Goal: Information Seeking & Learning: Find specific fact

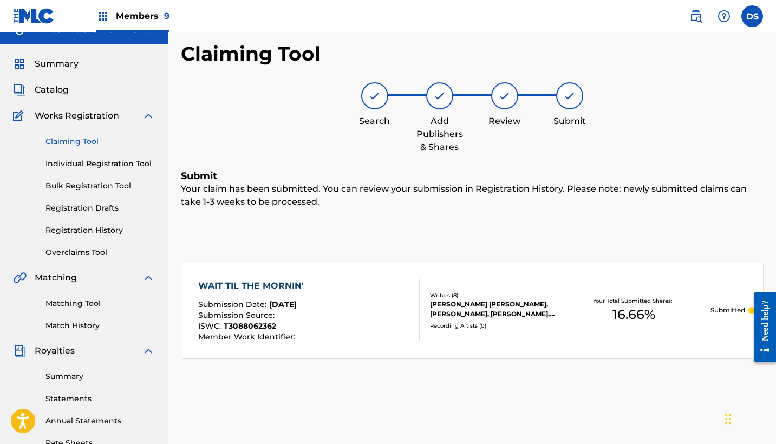
drag, startPoint x: 775, startPoint y: 60, endPoint x: 773, endPoint y: 91, distance: 31.4
click at [773, 91] on div "Claiming Tool Search Add Publishers & Shares Review Submit Submit Your claim ha…" at bounding box center [472, 322] width 608 height 560
drag, startPoint x: 765, startPoint y: 97, endPoint x: 769, endPoint y: 130, distance: 32.7
click at [769, 130] on div "Claiming Tool Search Add Publishers & Shares Review Submit Submit Your claim ha…" at bounding box center [472, 322] width 608 height 560
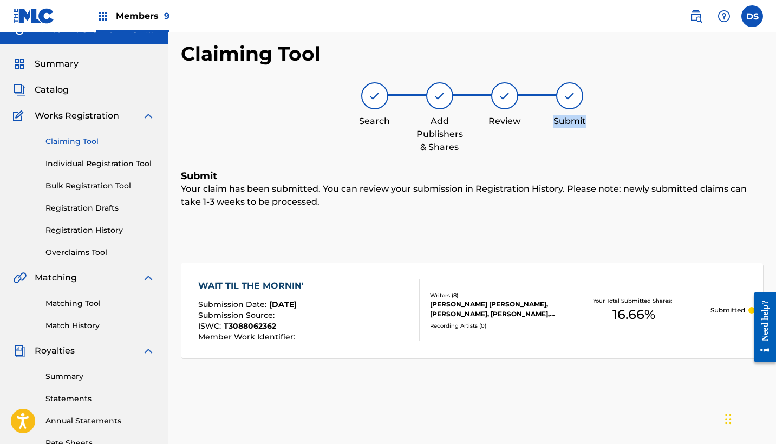
click at [769, 130] on div "Claiming Tool Search Add Publishers & Shares Review Submit Submit Your claim ha…" at bounding box center [472, 322] width 608 height 560
click at [756, 113] on div "Search Add Publishers & Shares Review Submit" at bounding box center [472, 117] width 582 height 71
click at [70, 394] on link "Statements" at bounding box center [99, 398] width 109 height 11
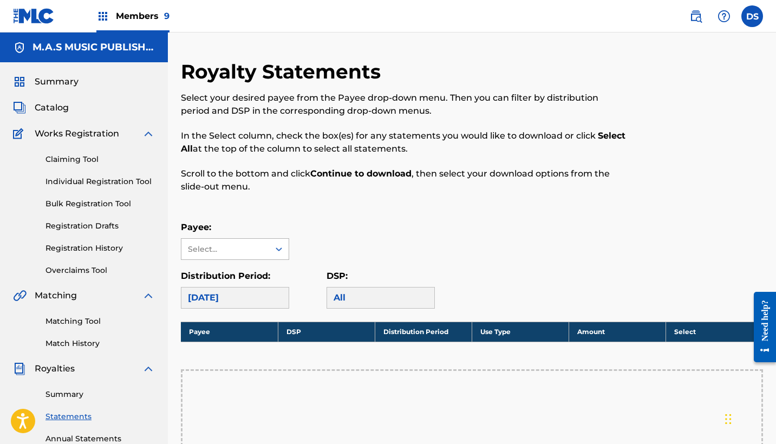
click at [280, 250] on icon at bounding box center [278, 249] width 11 height 11
click at [329, 236] on div "Payee: M.A.S MUSIC PUBLISHING TOO, 1 of 1. 1 result available. Use Up and Down …" at bounding box center [472, 240] width 582 height 39
click at [59, 392] on link "Summary" at bounding box center [99, 394] width 109 height 11
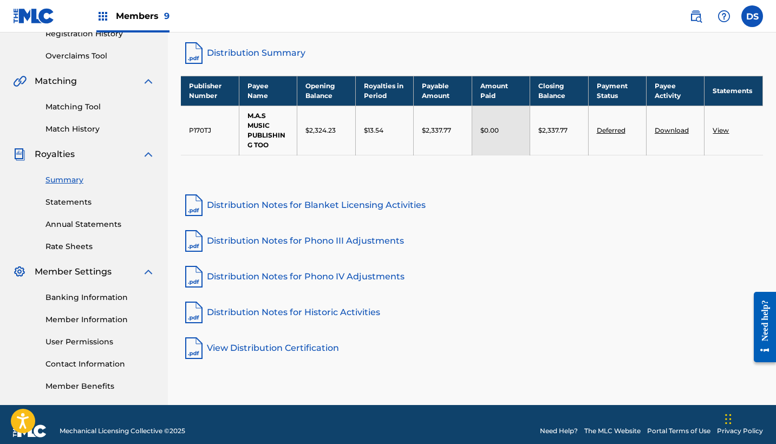
scroll to position [217, 0]
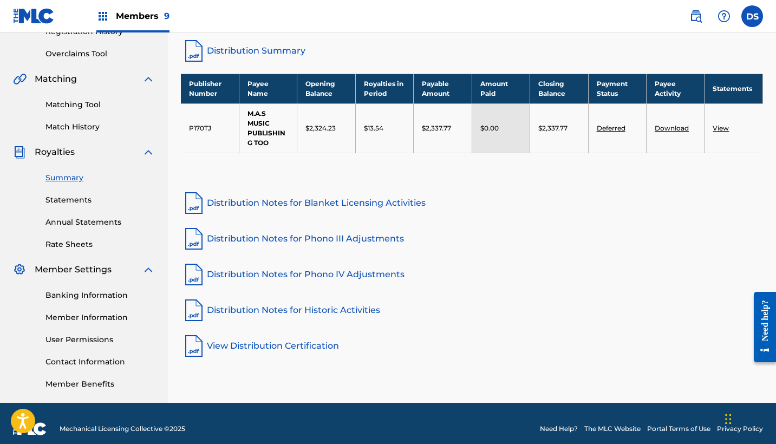
click at [90, 296] on link "Banking Information" at bounding box center [99, 295] width 109 height 11
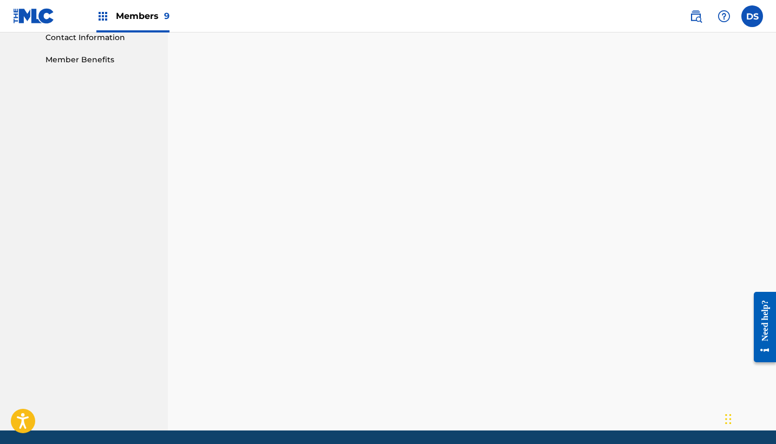
scroll to position [557, 0]
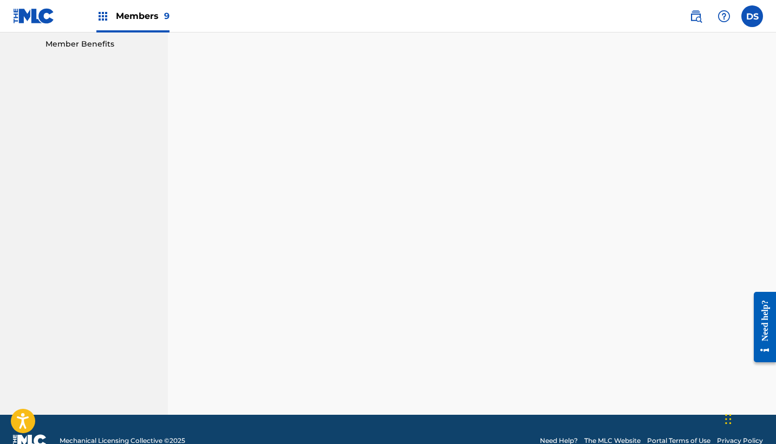
drag, startPoint x: 774, startPoint y: 250, endPoint x: 2, endPoint y: 7, distance: 809.7
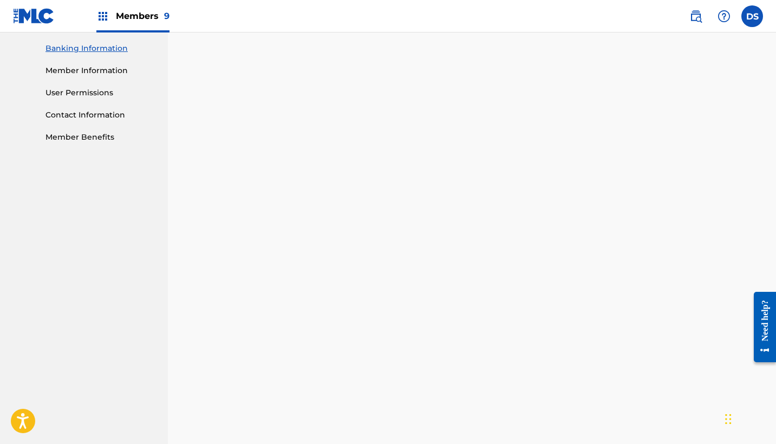
scroll to position [462, 0]
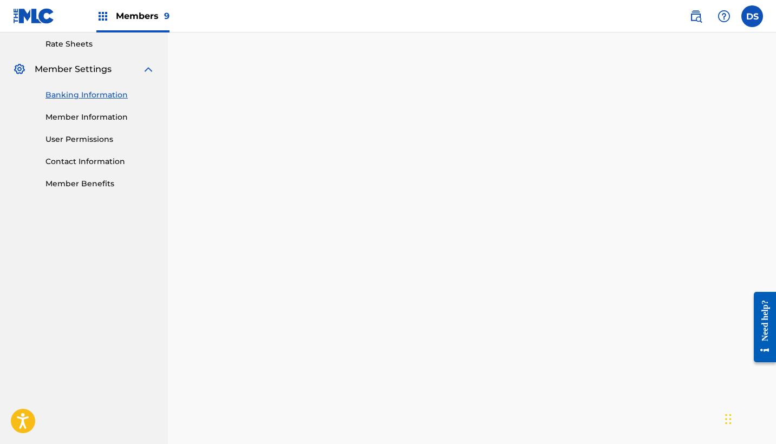
click at [775, 190] on div "Banking and Tax The Banking and Tax tab needs to be fully completed before any …" at bounding box center [472, 99] width 608 height 912
click at [774, 186] on div "Banking and Tax The Banking and Tax tab needs to be fully completed before any …" at bounding box center [472, 101] width 608 height 912
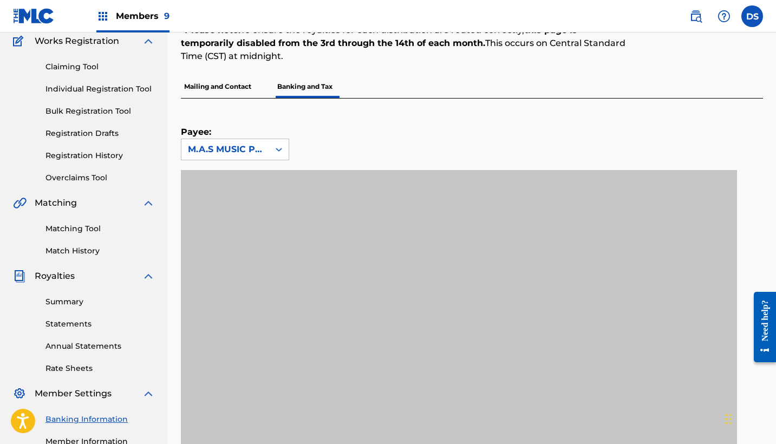
scroll to position [78, 0]
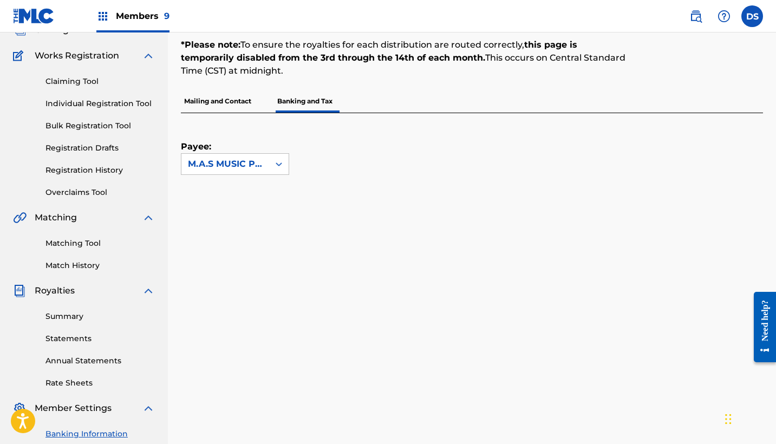
click at [774, 184] on div "Banking and Tax The Banking and Tax tab needs to be fully completed before any …" at bounding box center [472, 433] width 608 height 902
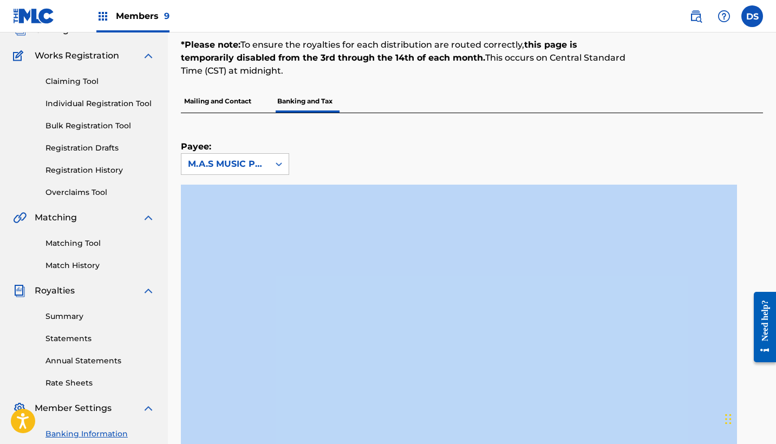
click at [774, 184] on div "Banking and Tax The Banking and Tax tab needs to be fully completed before any …" at bounding box center [472, 433] width 608 height 902
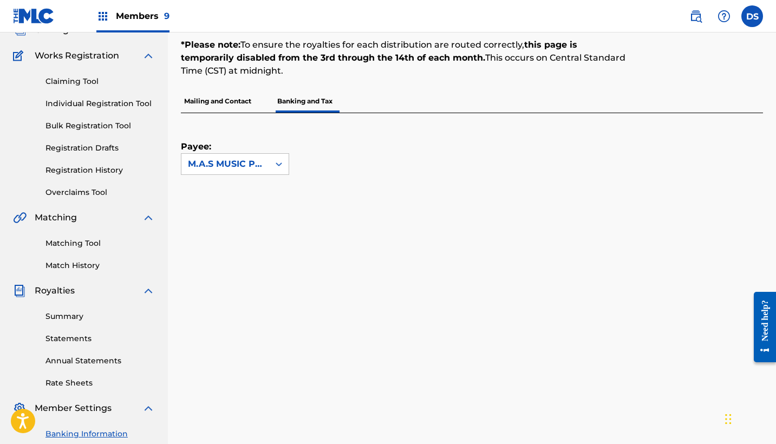
click at [717, 145] on div "Payee: M.A.S MUSIC PUBLISHING TOO" at bounding box center [459, 144] width 556 height 62
click at [216, 102] on p "Mailing and Contact" at bounding box center [218, 101] width 74 height 23
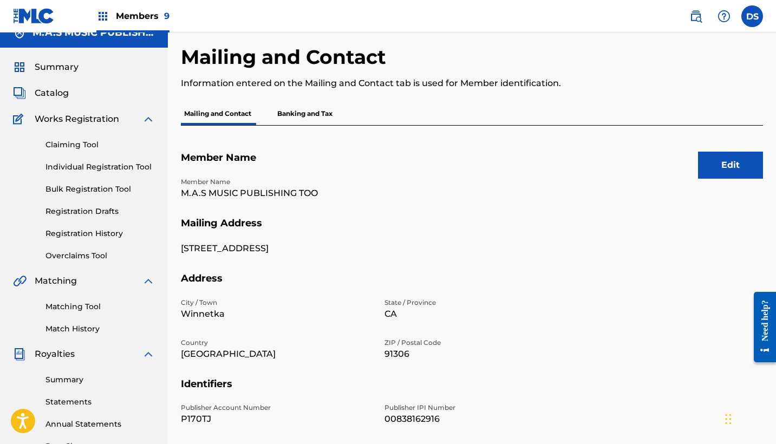
scroll to position [10, 0]
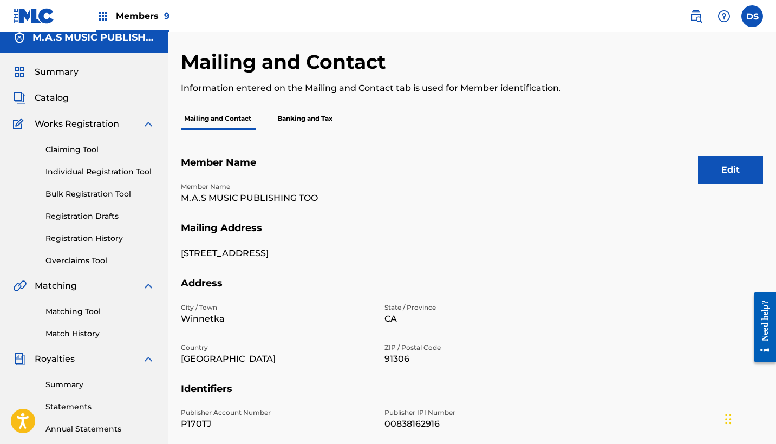
click at [306, 114] on p "Banking and Tax" at bounding box center [305, 118] width 62 height 23
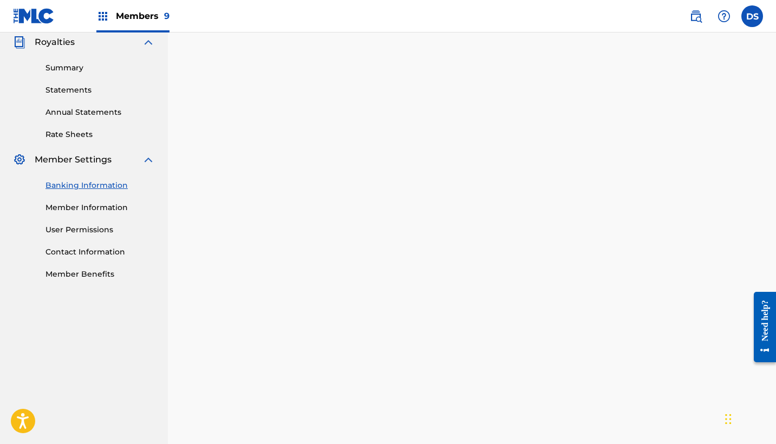
scroll to position [324, 0]
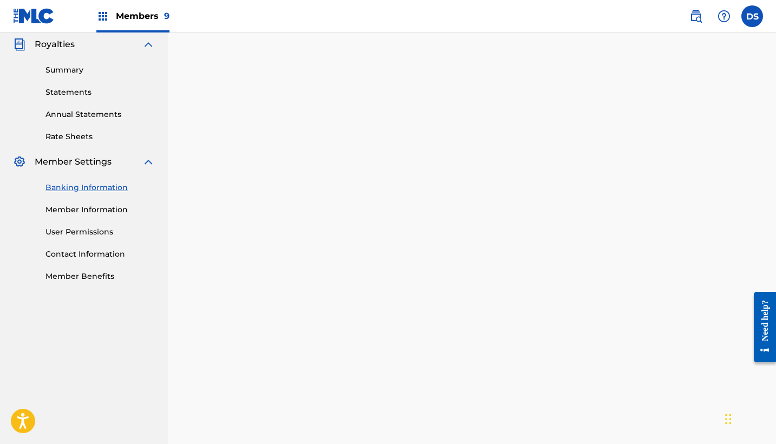
click at [765, 139] on div "Banking and Tax The Banking and Tax tab needs to be fully completed before any …" at bounding box center [472, 395] width 608 height 1320
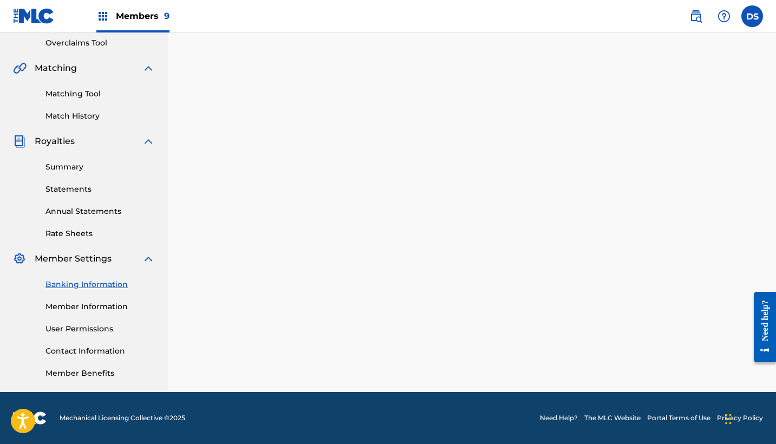
scroll to position [227, 0]
click at [71, 308] on link "Member Information" at bounding box center [99, 306] width 109 height 11
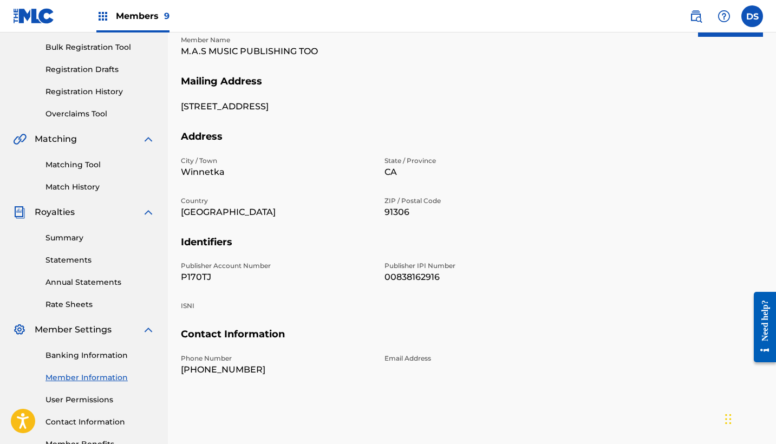
scroll to position [115, 0]
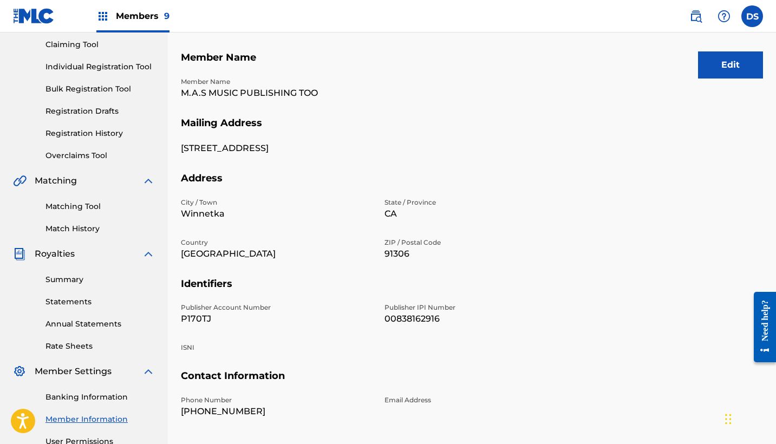
click at [724, 60] on button "Edit" at bounding box center [730, 64] width 65 height 27
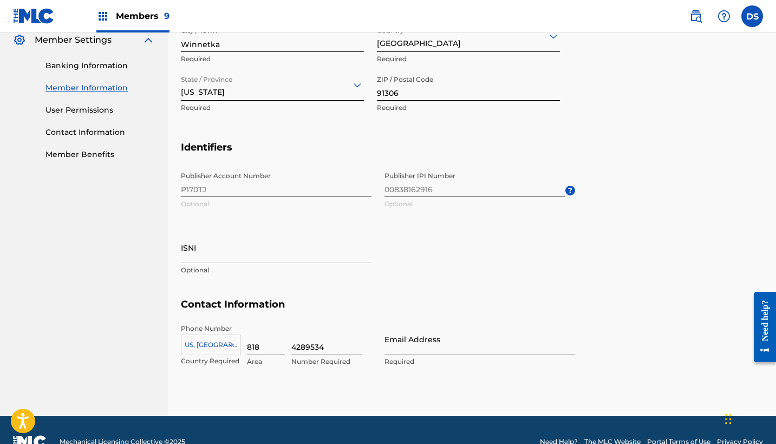
scroll to position [455, 0]
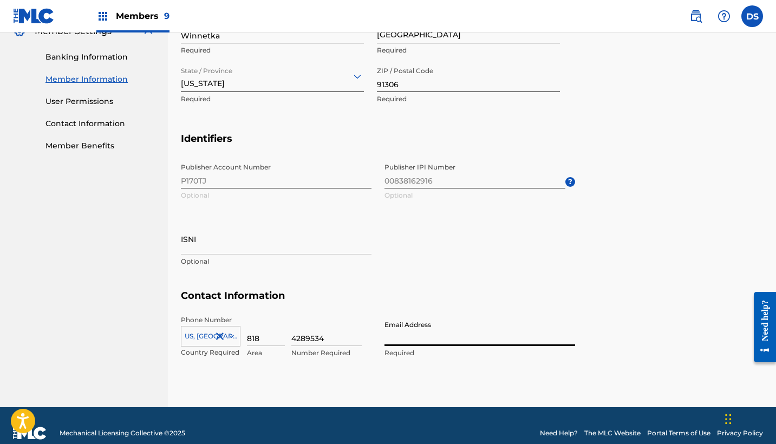
click at [400, 341] on input "Email Address" at bounding box center [479, 330] width 191 height 31
type input "[EMAIL_ADDRESS][PERSON_NAME][DOMAIN_NAME]"
click at [654, 338] on section "Contact Information Phone Number [GEOGRAPHIC_DATA] +1 Country Required 818 Area…" at bounding box center [472, 335] width 582 height 91
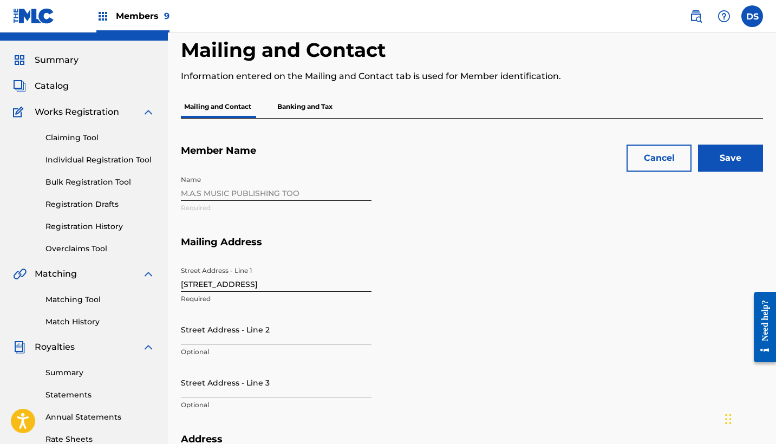
scroll to position [0, 0]
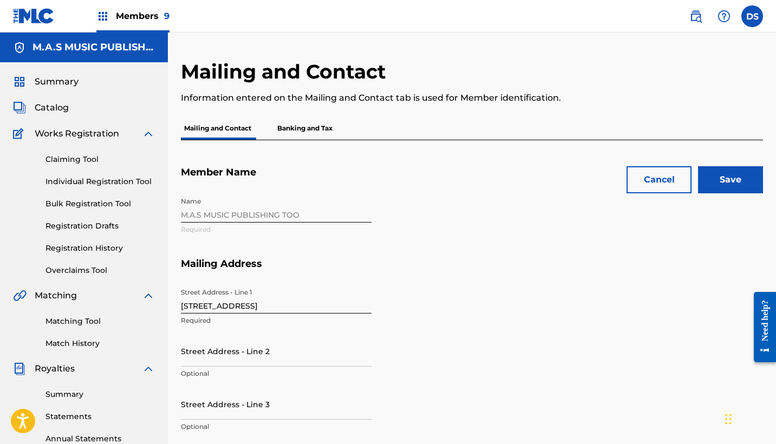
click at [743, 181] on input "Save" at bounding box center [730, 179] width 65 height 27
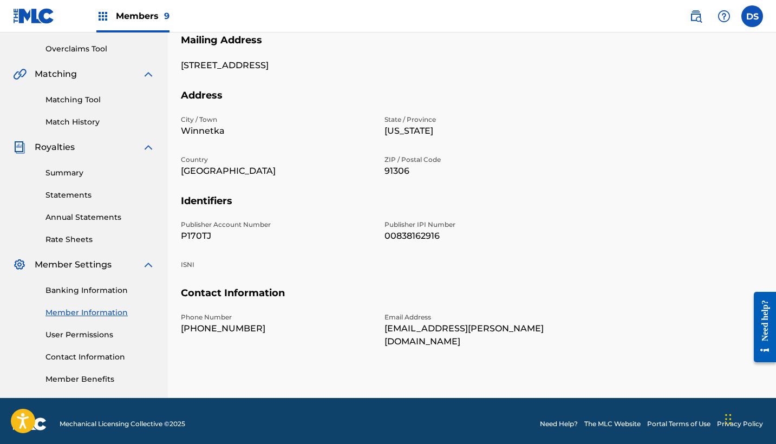
scroll to position [223, 0]
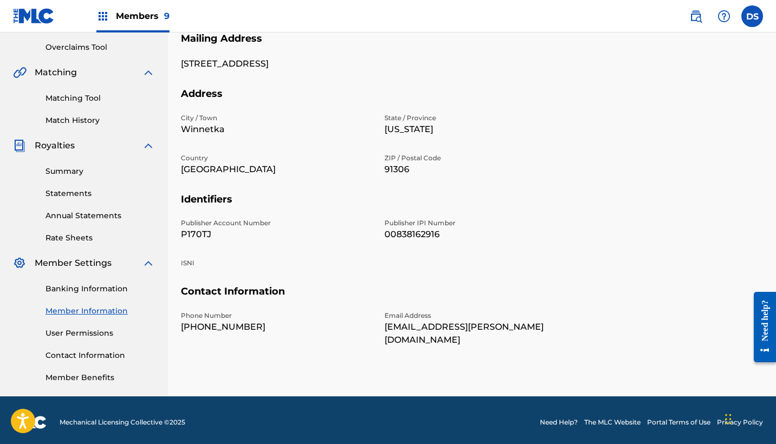
click at [77, 332] on link "User Permissions" at bounding box center [99, 333] width 109 height 11
click at [77, 126] on div "Matching Tool Match History" at bounding box center [84, 102] width 142 height 47
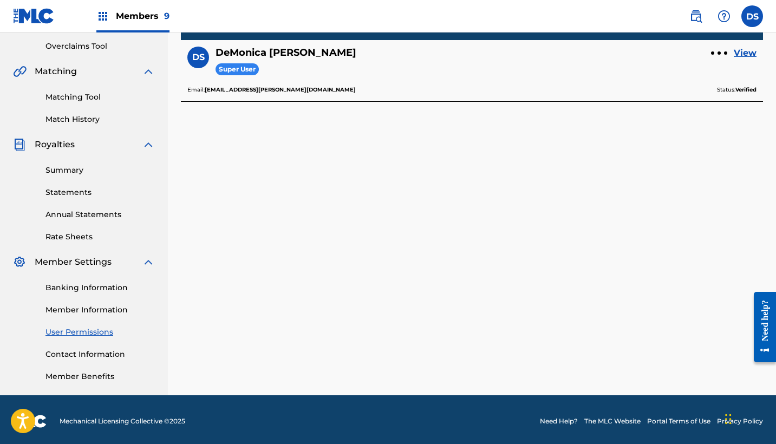
scroll to position [226, 0]
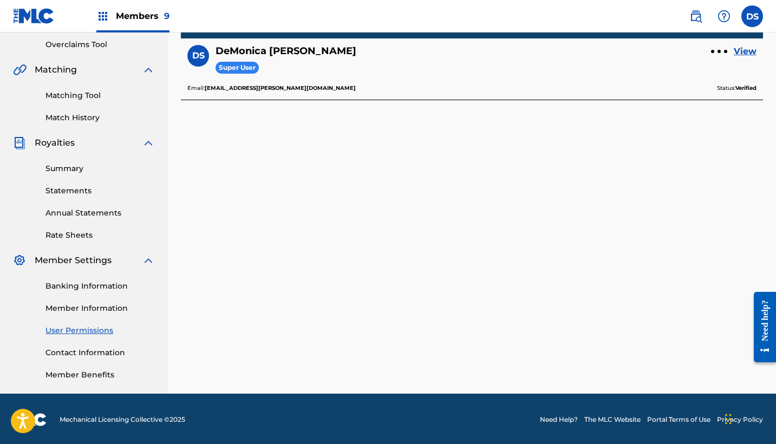
click at [82, 352] on link "Contact Information" at bounding box center [99, 352] width 109 height 11
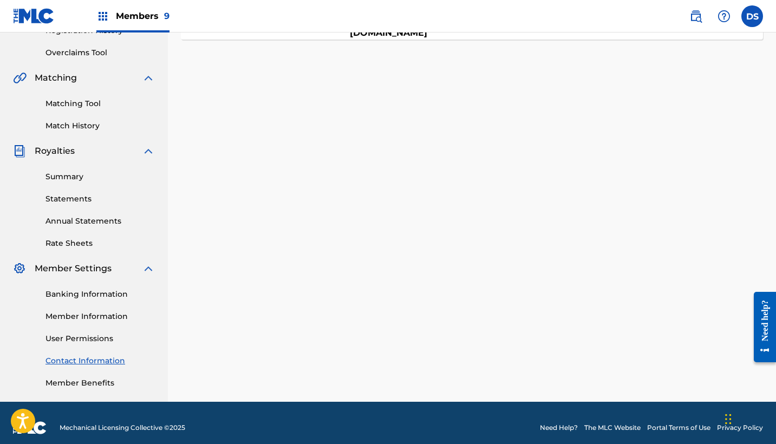
scroll to position [227, 0]
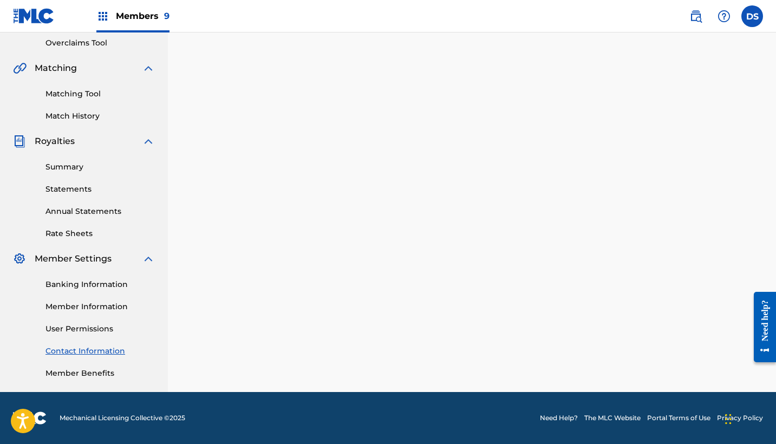
click at [61, 374] on link "Member Benefits" at bounding box center [99, 373] width 109 height 11
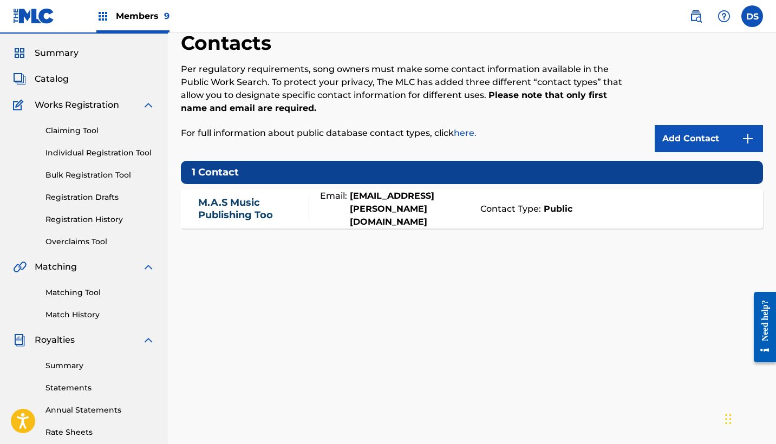
scroll to position [0, 0]
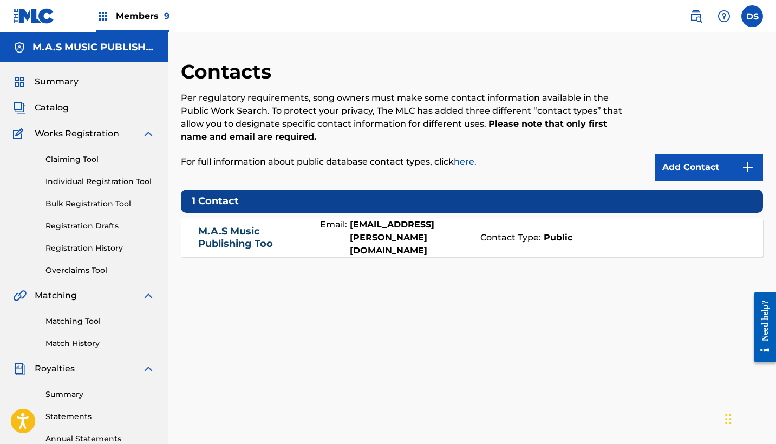
click at [103, 13] on img at bounding box center [102, 16] width 13 height 13
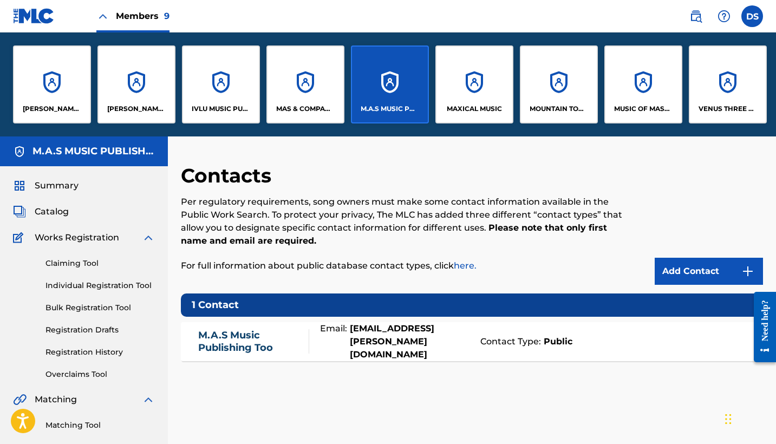
click at [53, 89] on div "[PERSON_NAME] ENTERTAINMENT, LLC" at bounding box center [52, 84] width 78 height 78
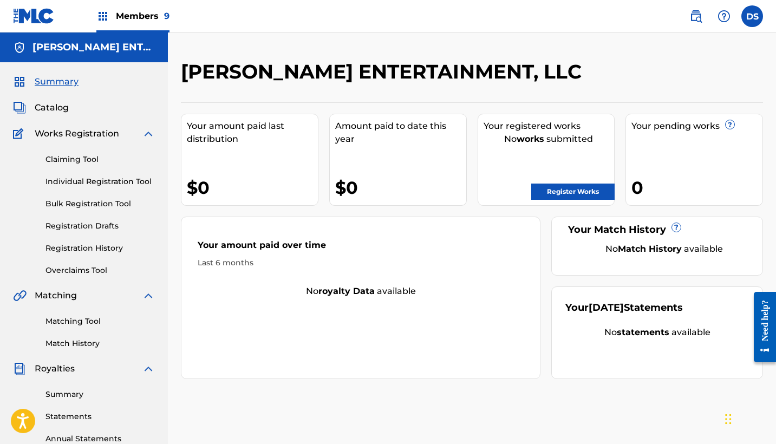
click at [54, 103] on span "Catalog" at bounding box center [52, 107] width 34 height 13
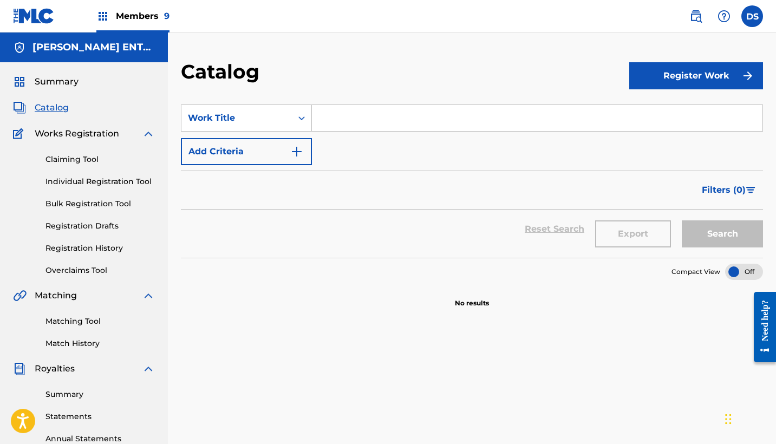
click at [60, 161] on link "Claiming Tool" at bounding box center [99, 159] width 109 height 11
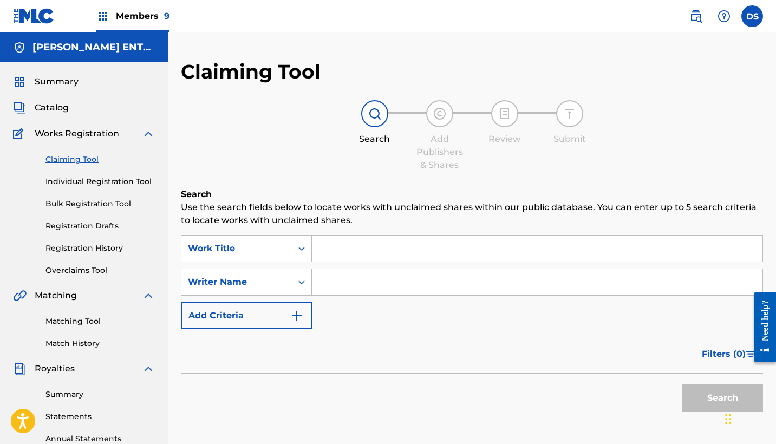
click at [61, 181] on link "Individual Registration Tool" at bounding box center [99, 181] width 109 height 11
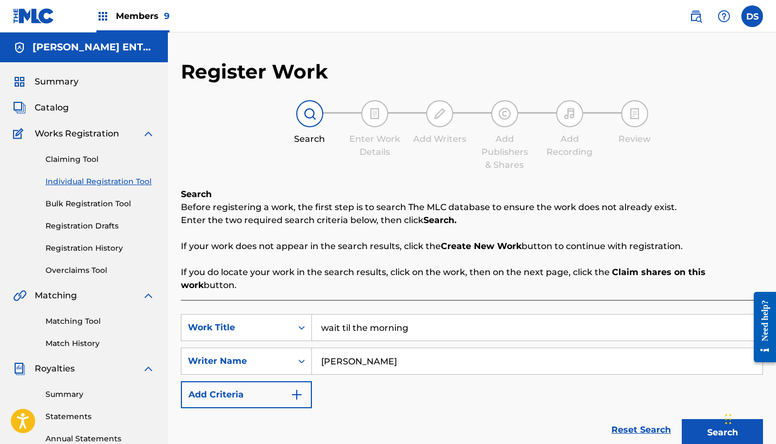
click at [60, 205] on link "Bulk Registration Tool" at bounding box center [99, 203] width 109 height 11
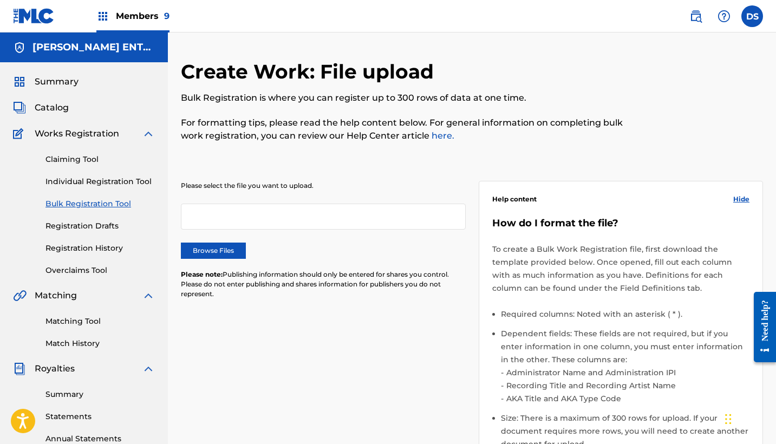
click at [65, 246] on link "Registration History" at bounding box center [99, 248] width 109 height 11
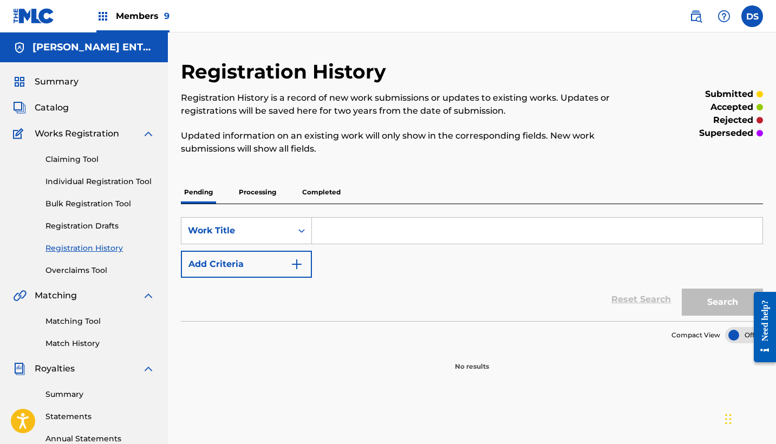
click at [100, 16] on img at bounding box center [102, 16] width 13 height 13
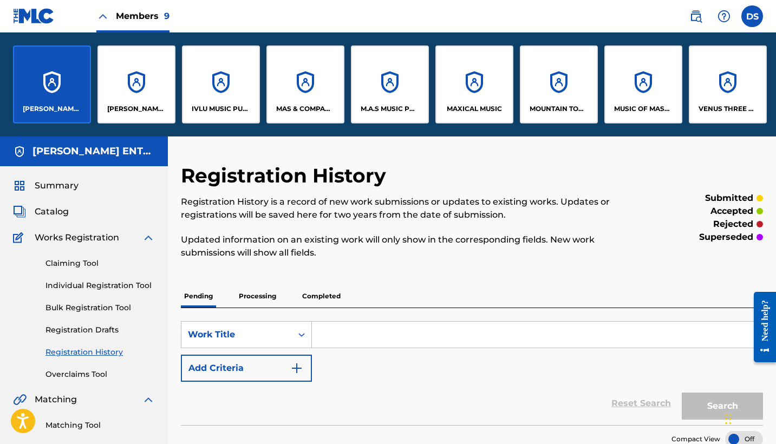
click at [123, 84] on div "[PERSON_NAME] [PERSON_NAME] PUBLISHING" at bounding box center [136, 84] width 78 height 78
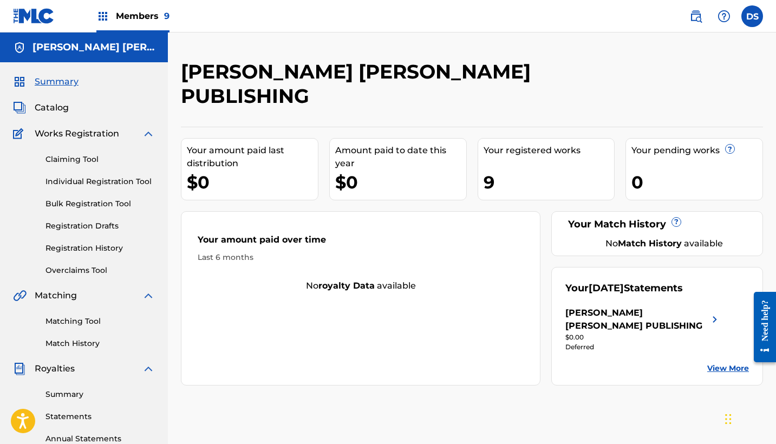
click at [71, 392] on link "Summary" at bounding box center [99, 394] width 109 height 11
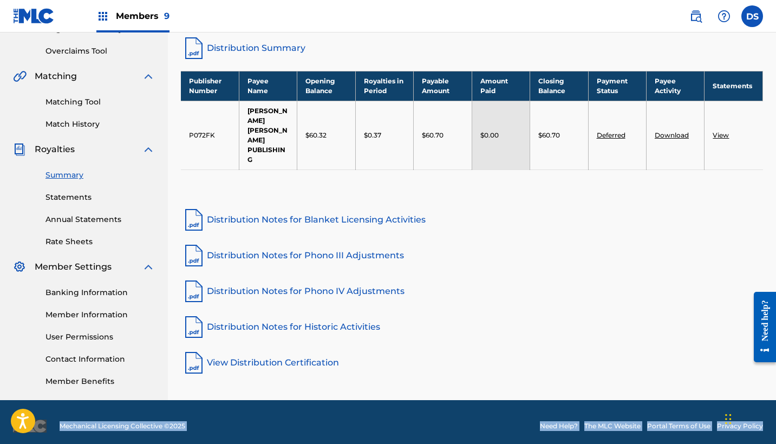
scroll to position [227, 0]
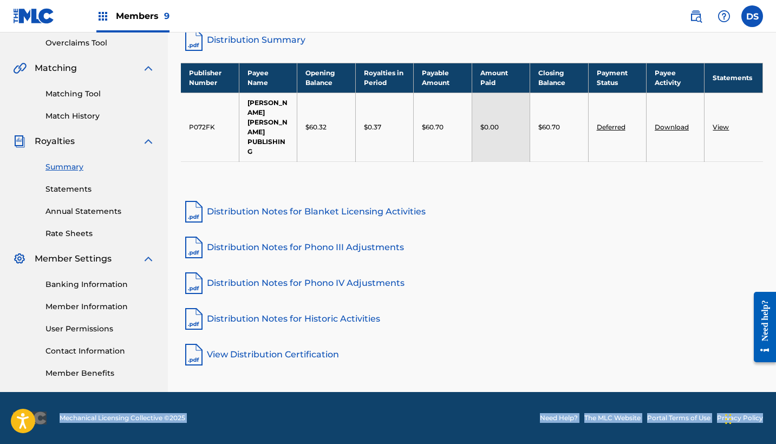
click at [70, 283] on link "Banking Information" at bounding box center [99, 284] width 109 height 11
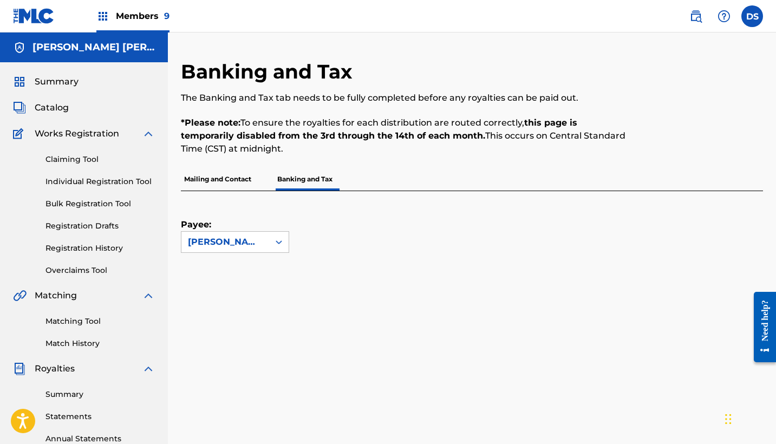
click at [103, 12] on img at bounding box center [102, 16] width 13 height 13
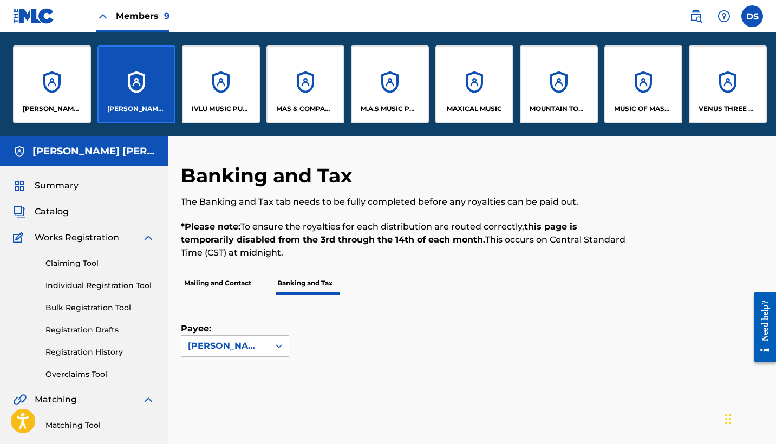
click at [40, 83] on div "[PERSON_NAME] ENTERTAINMENT, LLC" at bounding box center [52, 84] width 78 height 78
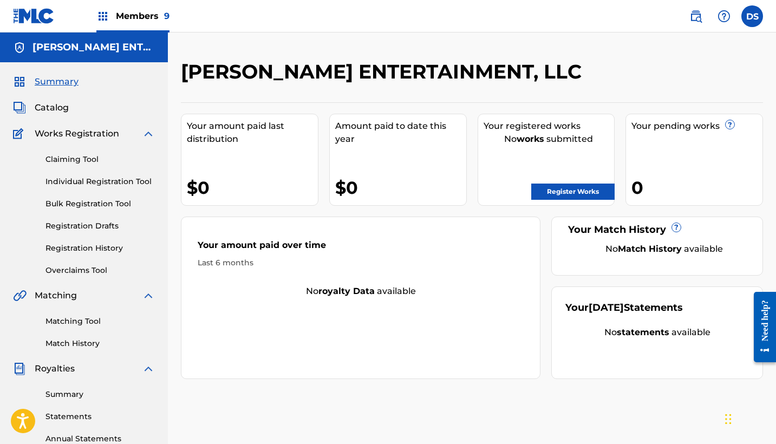
click at [100, 16] on img at bounding box center [102, 16] width 13 height 13
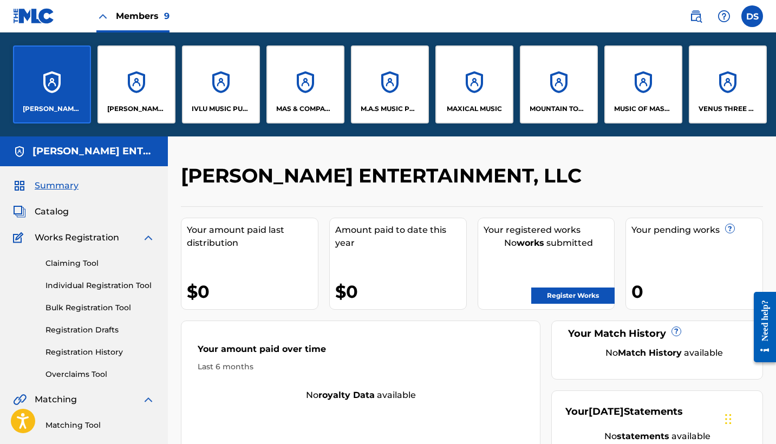
click at [215, 85] on div "IVLU MUSIC PUBLISHING" at bounding box center [221, 84] width 78 height 78
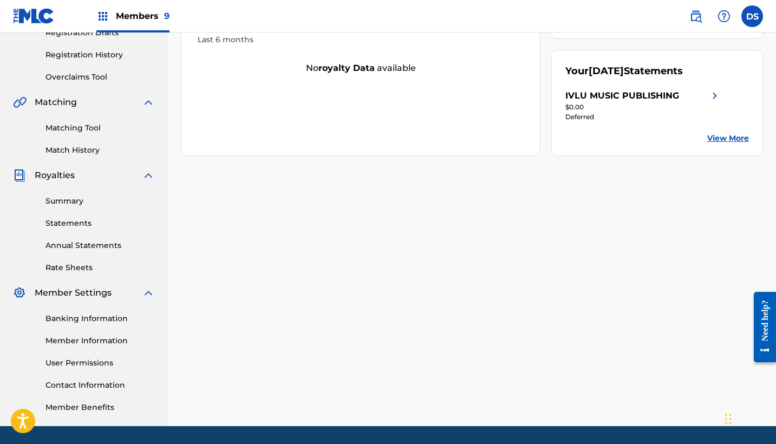
scroll to position [195, 0]
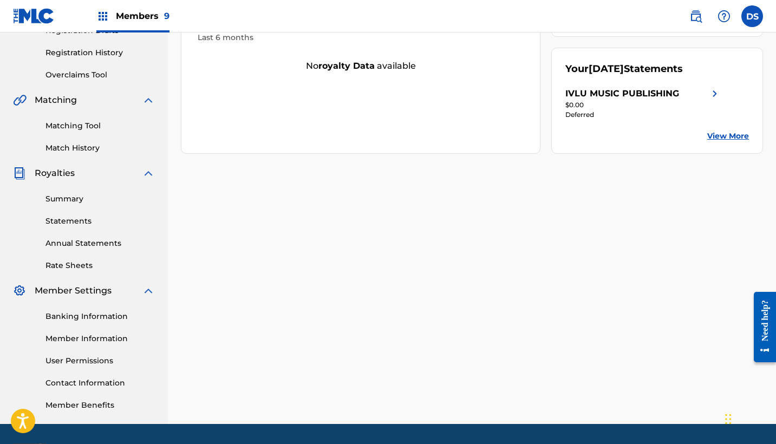
click at [53, 315] on link "Banking Information" at bounding box center [99, 316] width 109 height 11
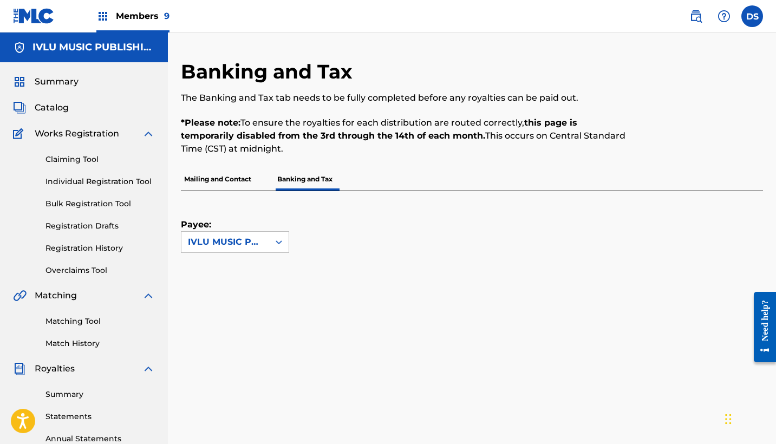
click at [104, 16] on img at bounding box center [102, 16] width 13 height 13
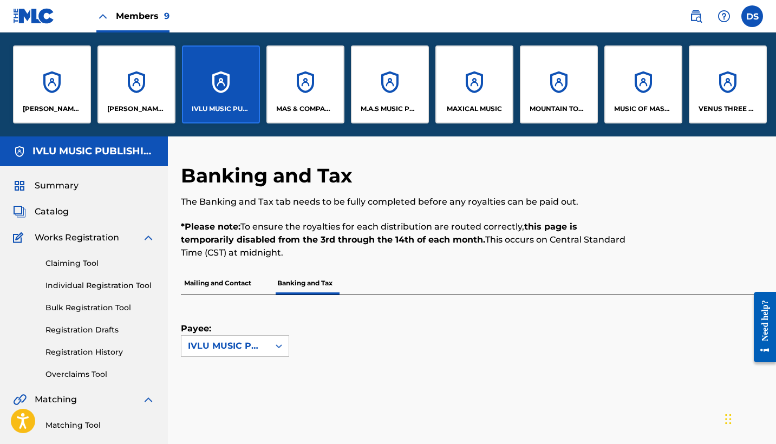
click at [298, 86] on div "MAS & COMPANY LLC DBA SONGS OF MASCO" at bounding box center [305, 84] width 78 height 78
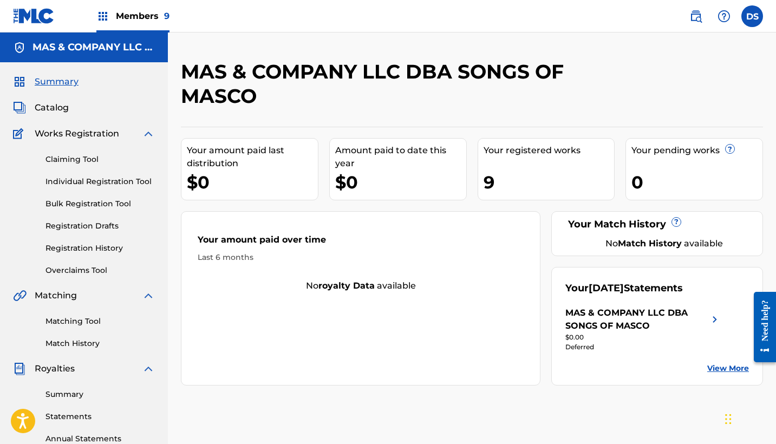
click at [56, 394] on link "Summary" at bounding box center [99, 394] width 109 height 11
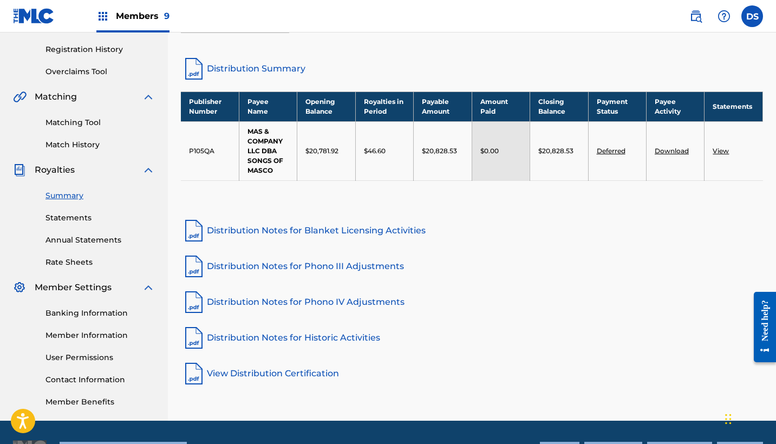
scroll to position [202, 0]
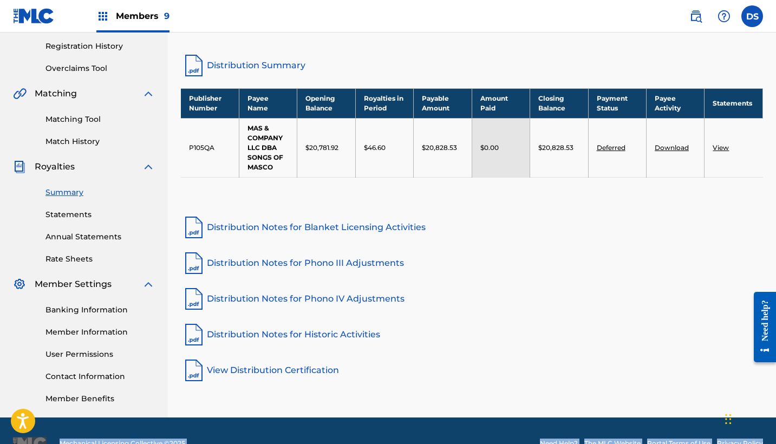
click at [58, 307] on link "Banking Information" at bounding box center [99, 309] width 109 height 11
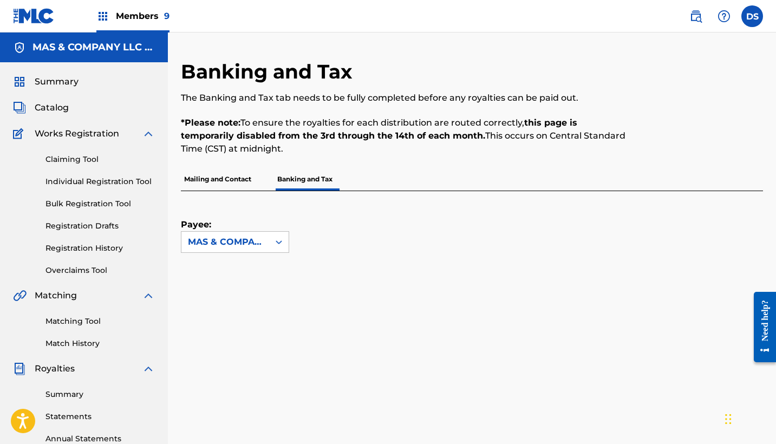
click at [222, 179] on p "Mailing and Contact" at bounding box center [218, 179] width 74 height 23
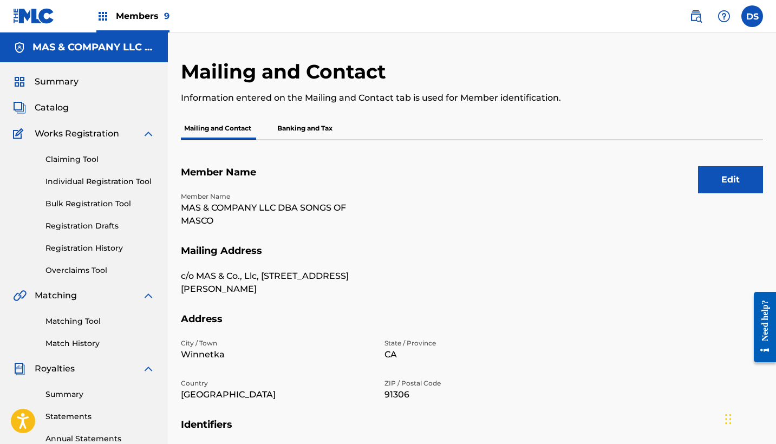
click at [287, 126] on p "Banking and Tax" at bounding box center [305, 128] width 62 height 23
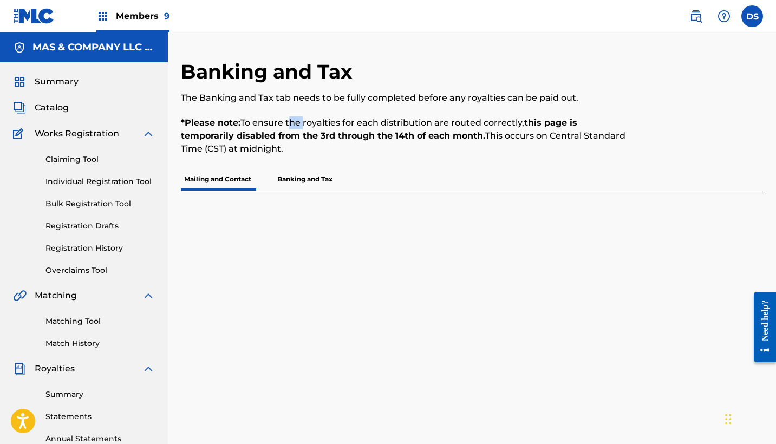
click at [287, 126] on p "*Please note: To ensure the royalties for each distribution are routed correctl…" at bounding box center [405, 135] width 448 height 39
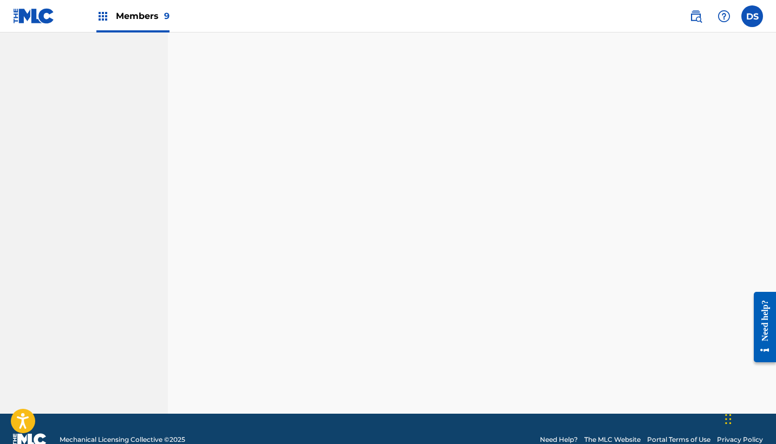
scroll to position [227, 0]
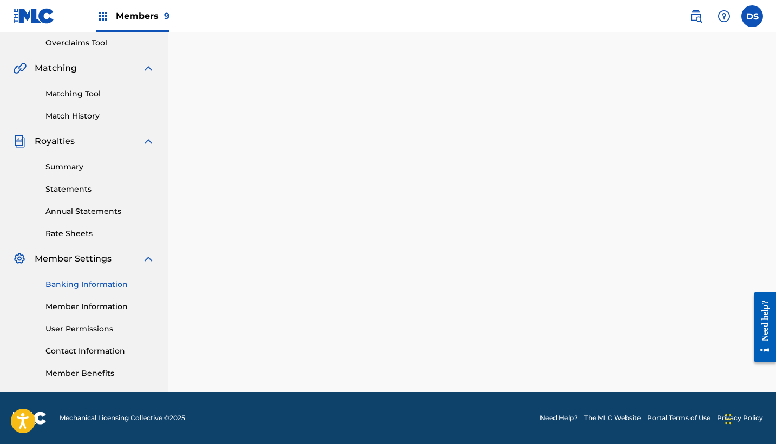
click at [72, 349] on link "Contact Information" at bounding box center [99, 350] width 109 height 11
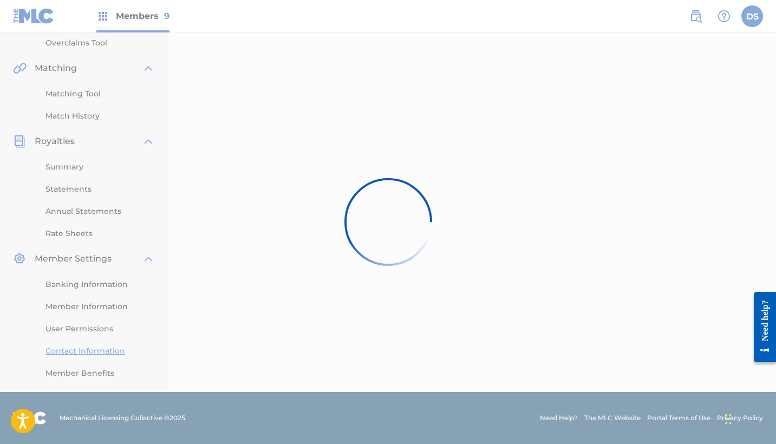
click at [72, 349] on div at bounding box center [388, 222] width 776 height 444
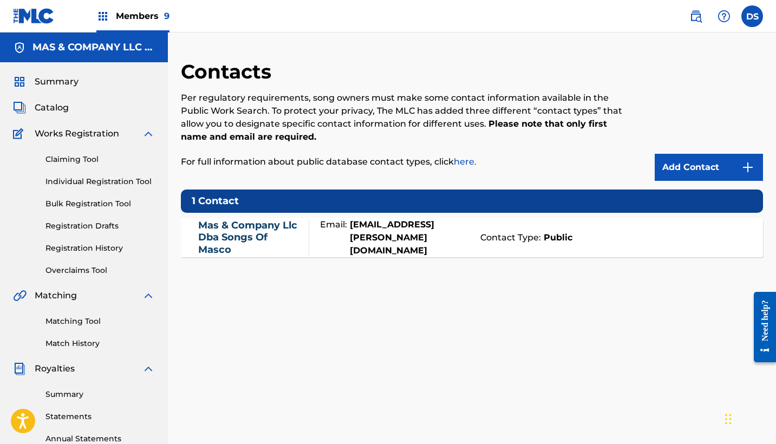
click at [103, 12] on img at bounding box center [102, 16] width 13 height 13
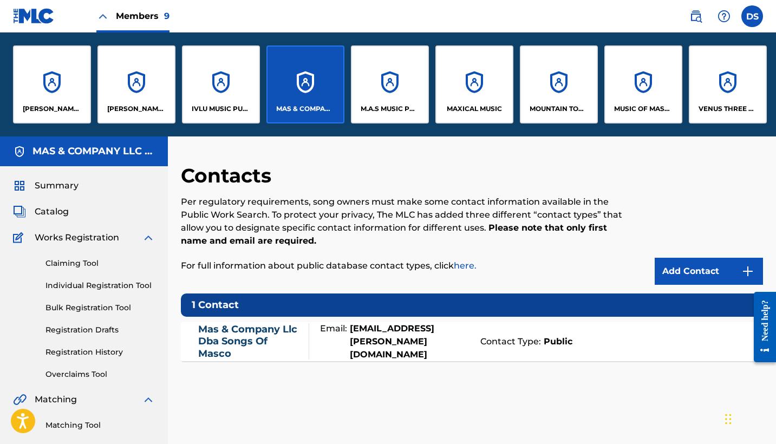
click at [390, 83] on div "M.A.S MUSIC PUBLISHING TOO" at bounding box center [390, 84] width 78 height 78
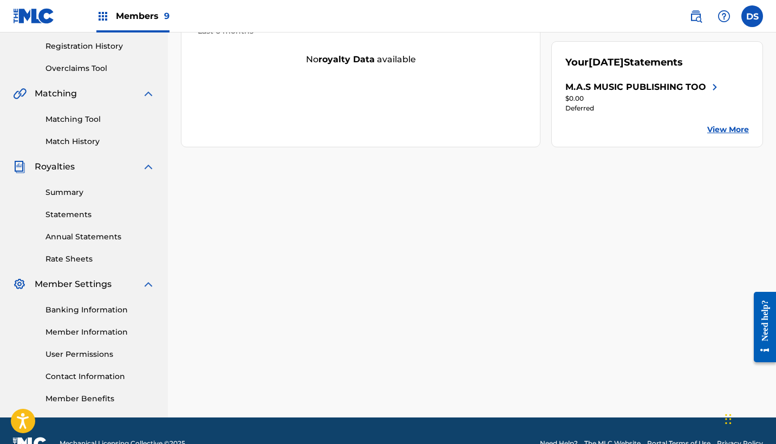
scroll to position [203, 0]
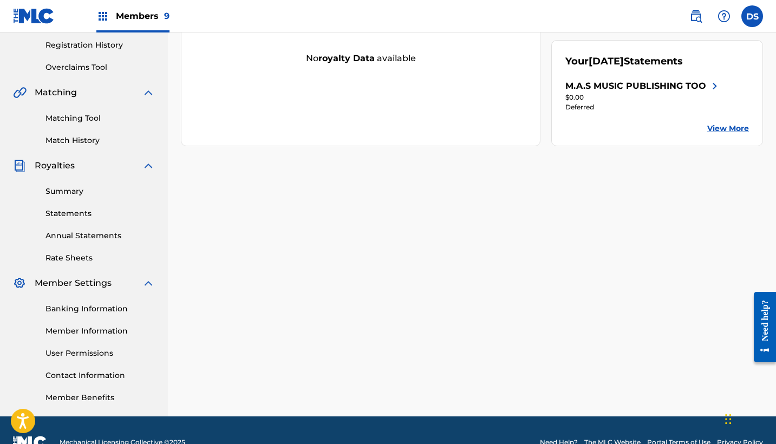
click at [76, 192] on link "Summary" at bounding box center [99, 191] width 109 height 11
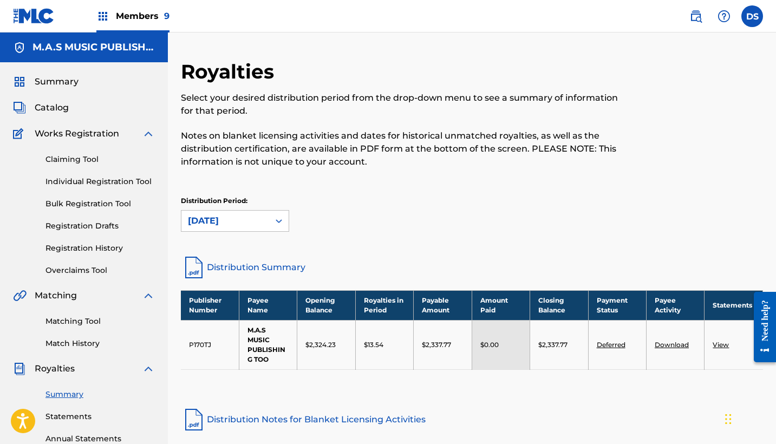
click at [104, 13] on img at bounding box center [102, 16] width 13 height 13
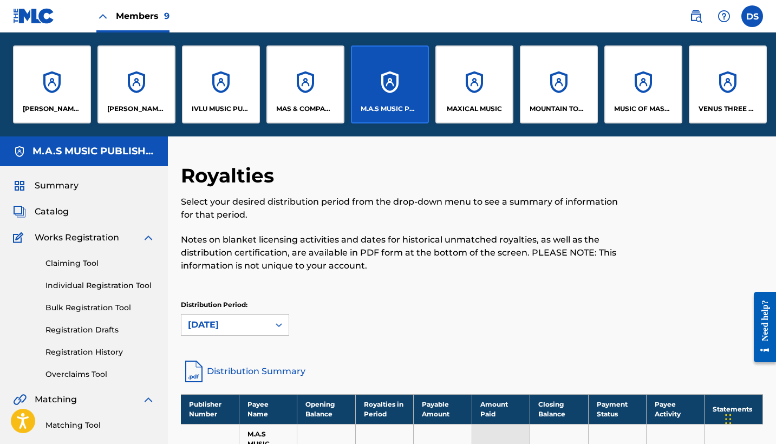
click at [104, 13] on img at bounding box center [102, 16] width 13 height 13
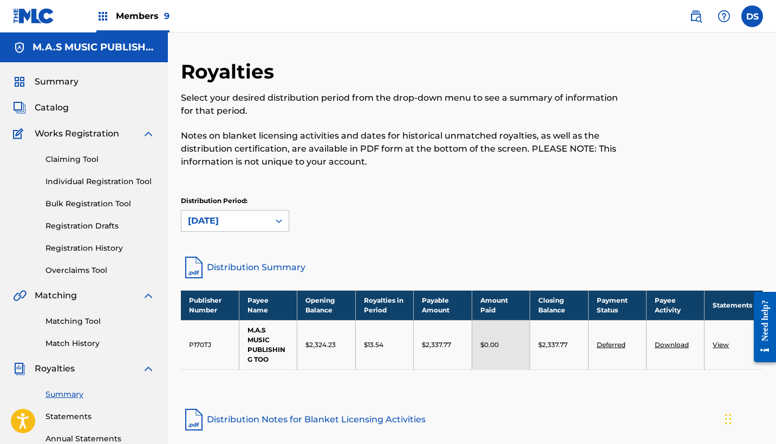
click at [104, 13] on img at bounding box center [102, 16] width 13 height 13
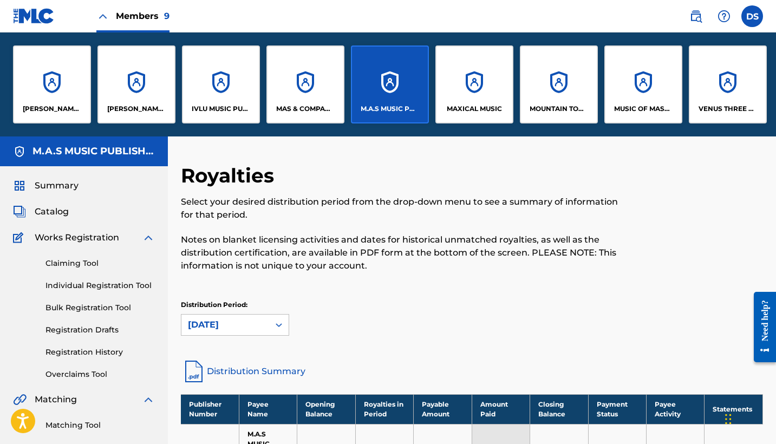
click at [651, 84] on div "MUSIC OF MASCO" at bounding box center [643, 84] width 78 height 78
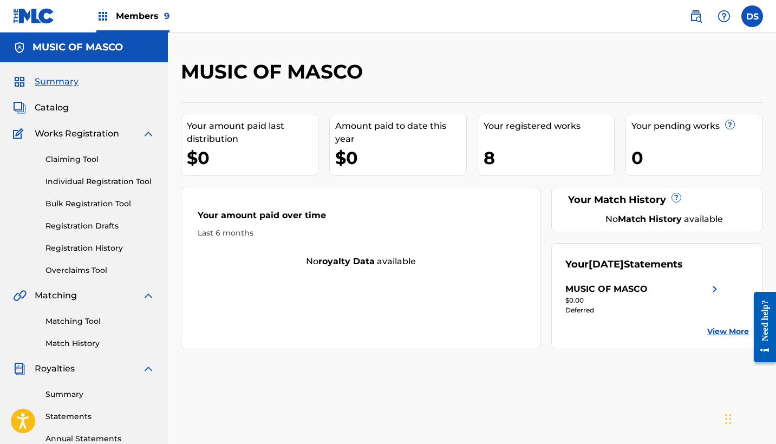
click at [55, 393] on link "Summary" at bounding box center [99, 394] width 109 height 11
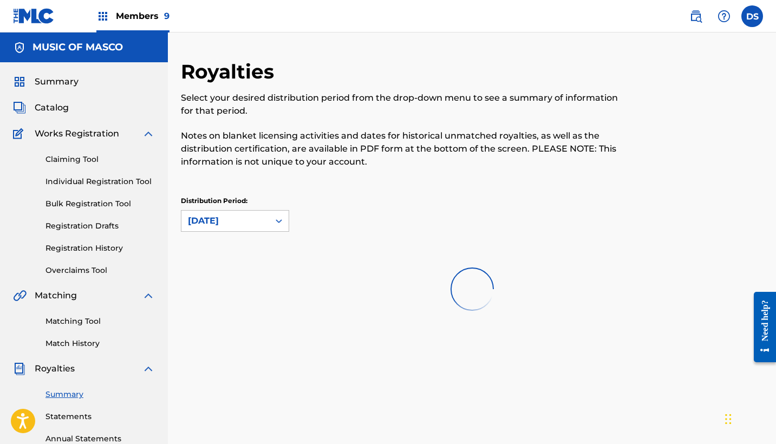
click at [54, 393] on link "Summary" at bounding box center [99, 394] width 109 height 11
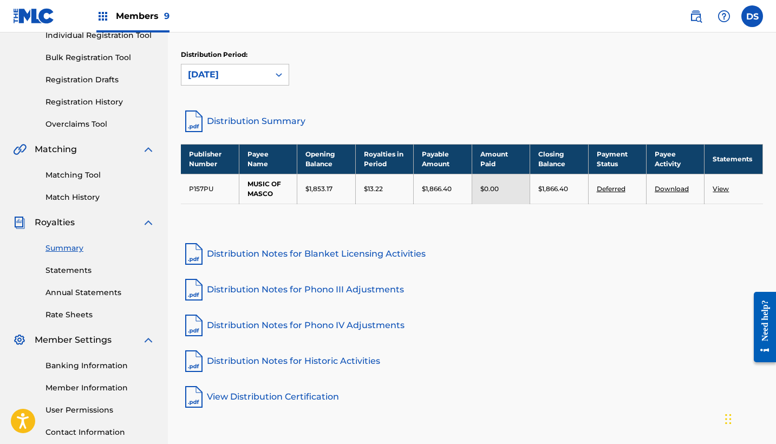
scroll to position [149, 0]
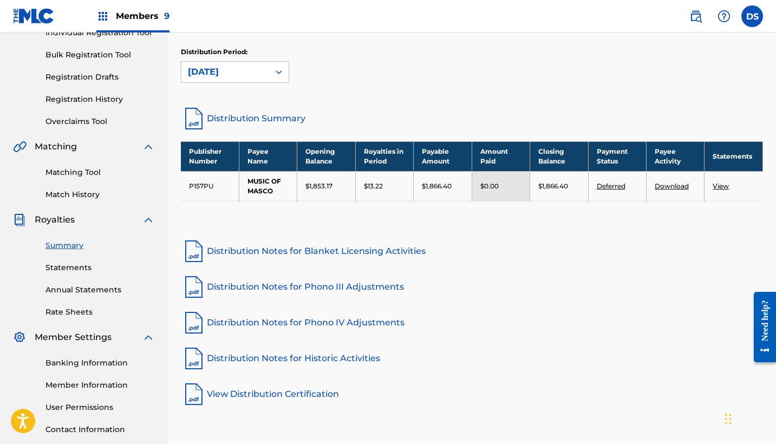
click at [75, 359] on link "Banking Information" at bounding box center [99, 362] width 109 height 11
click at [75, 359] on div "Summary Catalog Works Registration Claiming Tool Individual Registration Tool B…" at bounding box center [84, 191] width 168 height 557
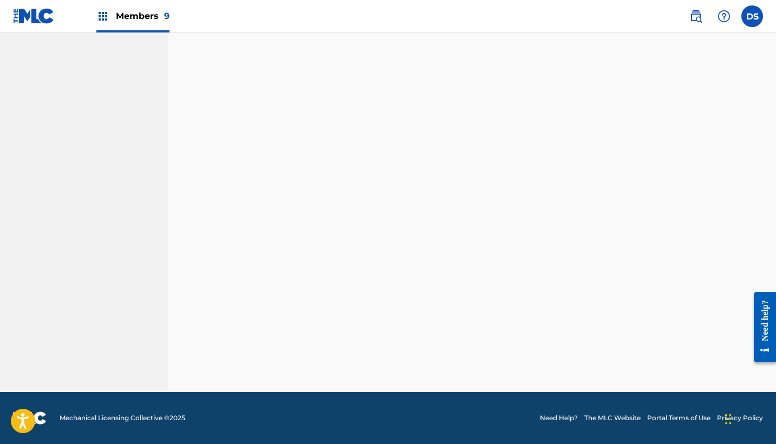
scroll to position [227, 0]
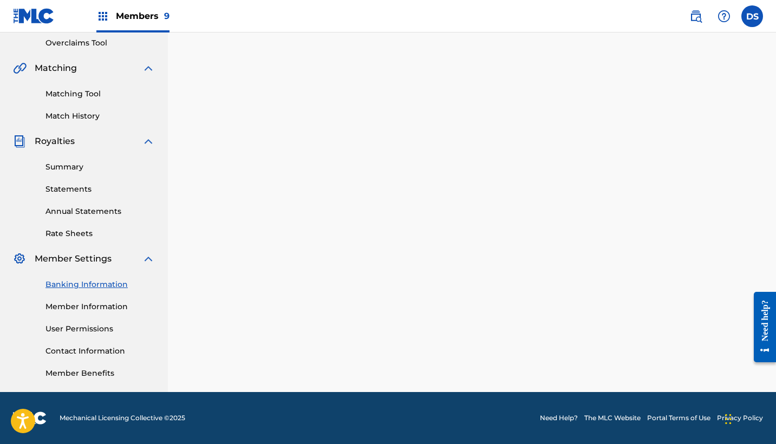
click at [67, 305] on link "Member Information" at bounding box center [99, 306] width 109 height 11
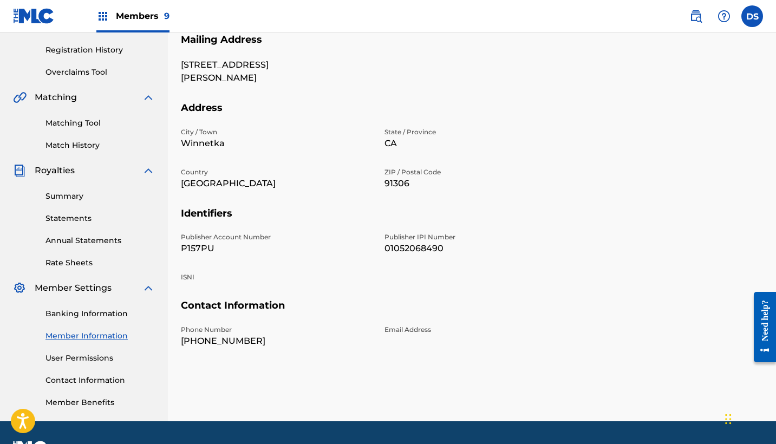
scroll to position [199, 0]
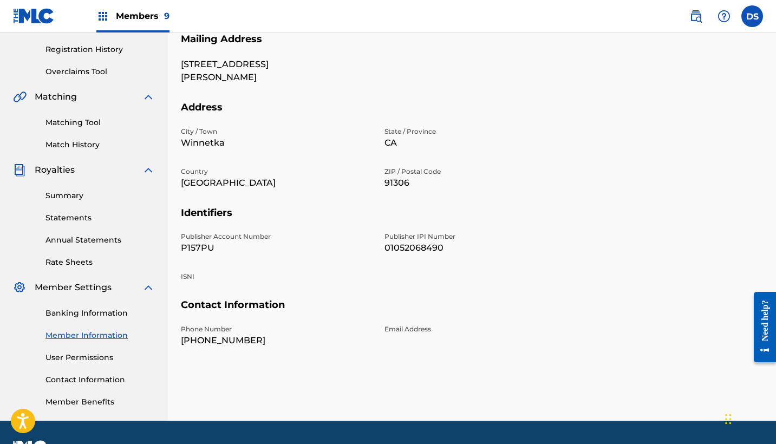
click at [88, 315] on link "Banking Information" at bounding box center [99, 312] width 109 height 11
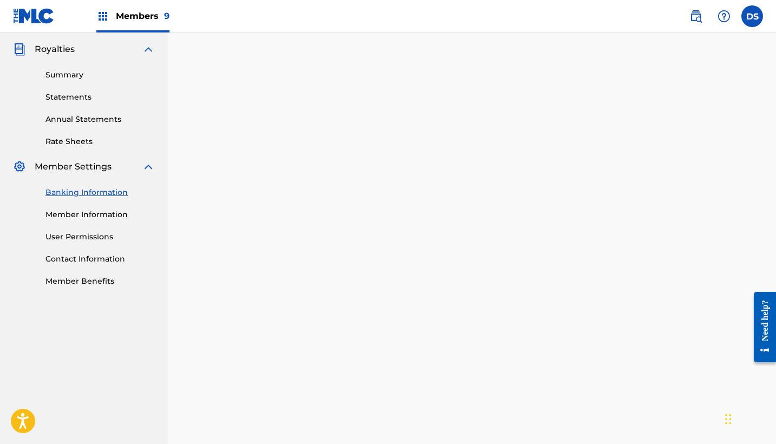
scroll to position [274, 0]
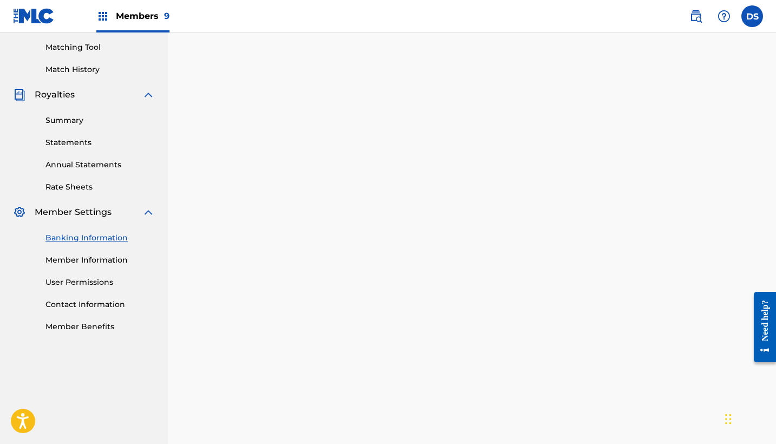
drag, startPoint x: 773, startPoint y: 224, endPoint x: 770, endPoint y: 179, distance: 45.0
click at [772, 215] on div "Banking and Tax The Banking and Tax tab needs to be fully completed before any …" at bounding box center [472, 236] width 608 height 901
click at [771, 184] on div "Banking and Tax The Banking and Tax tab needs to be fully completed before any …" at bounding box center [472, 236] width 608 height 901
drag, startPoint x: 770, startPoint y: 164, endPoint x: 768, endPoint y: 152, distance: 12.0
click at [769, 155] on div "Banking and Tax The Banking and Tax tab needs to be fully completed before any …" at bounding box center [472, 236] width 608 height 901
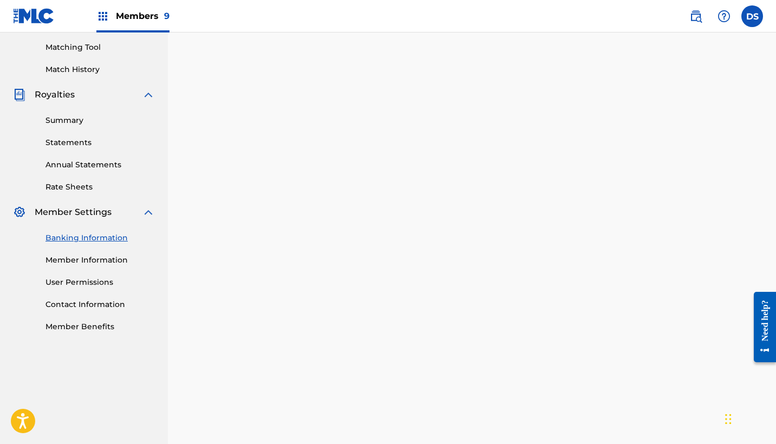
click at [768, 145] on div "Banking and Tax The Banking and Tax tab needs to be fully completed before any …" at bounding box center [472, 236] width 608 height 901
drag, startPoint x: 774, startPoint y: 94, endPoint x: 775, endPoint y: 63, distance: 30.4
click at [774, 80] on div "Banking and Tax The Banking and Tax tab needs to be fully completed before any …" at bounding box center [472, 236] width 608 height 901
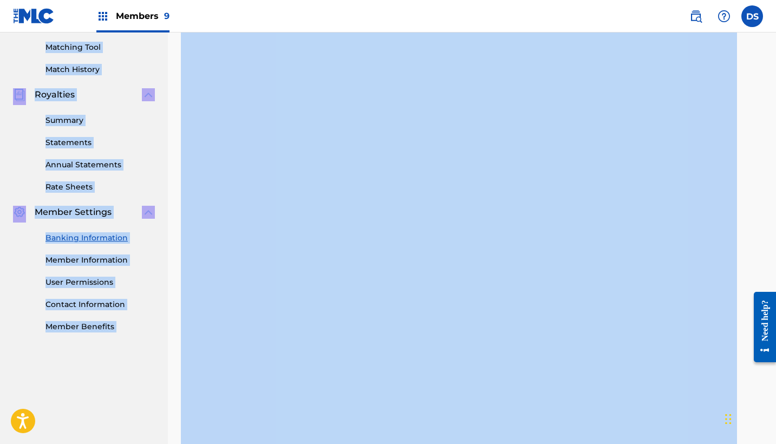
scroll to position [0, 0]
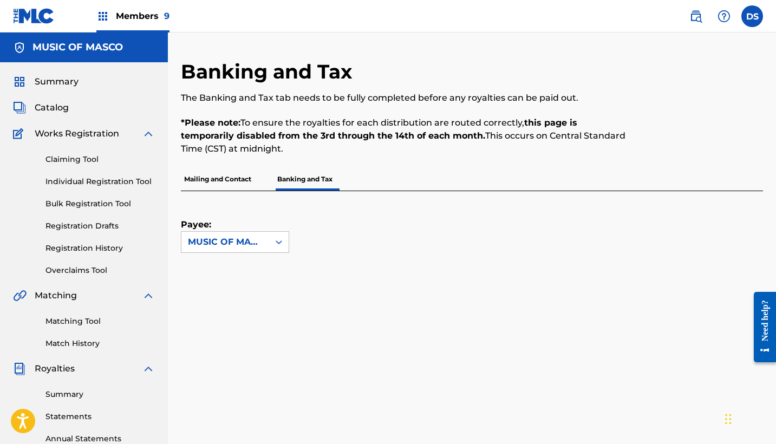
click at [715, 90] on div at bounding box center [696, 114] width 134 height 108
click at [99, 14] on img at bounding box center [102, 16] width 13 height 13
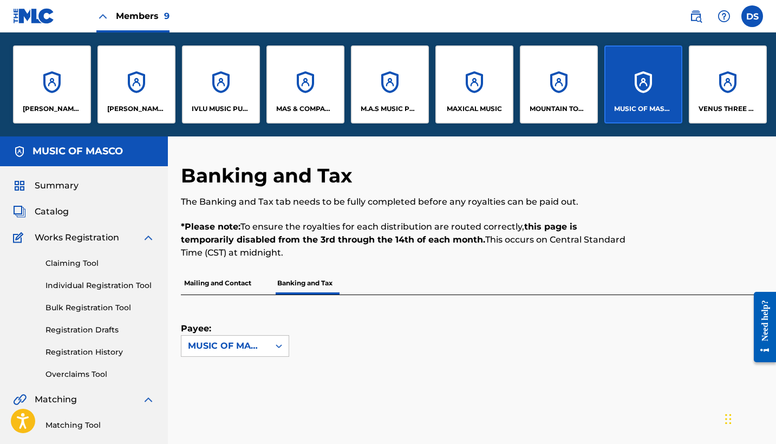
click at [303, 95] on div "MAS & COMPANY LLC DBA SONGS OF MASCO" at bounding box center [305, 84] width 78 height 78
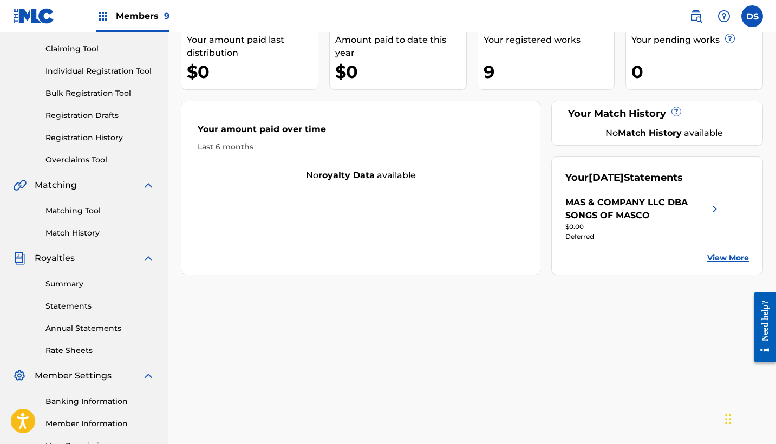
scroll to position [119, 0]
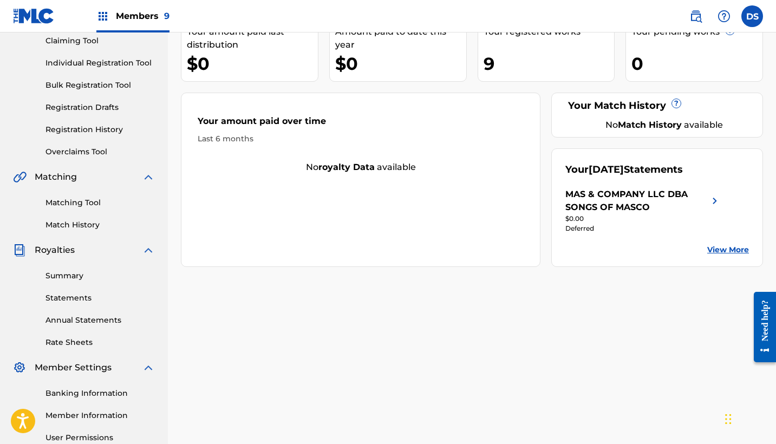
click at [55, 275] on link "Summary" at bounding box center [99, 275] width 109 height 11
click at [55, 158] on link "Overclaims Tool" at bounding box center [99, 151] width 109 height 11
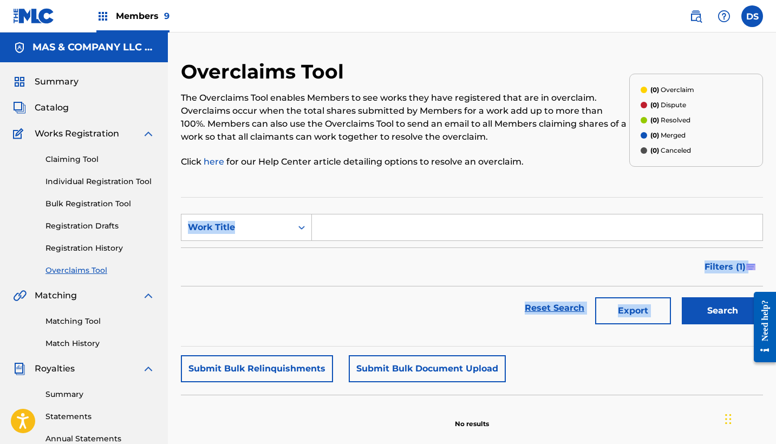
drag, startPoint x: 775, startPoint y: 168, endPoint x: 779, endPoint y: 289, distance: 120.8
click at [775, 289] on html "Accessibility Screen-Reader Guide, Feedback, and Issue Reporting | New window C…" at bounding box center [388, 222] width 776 height 444
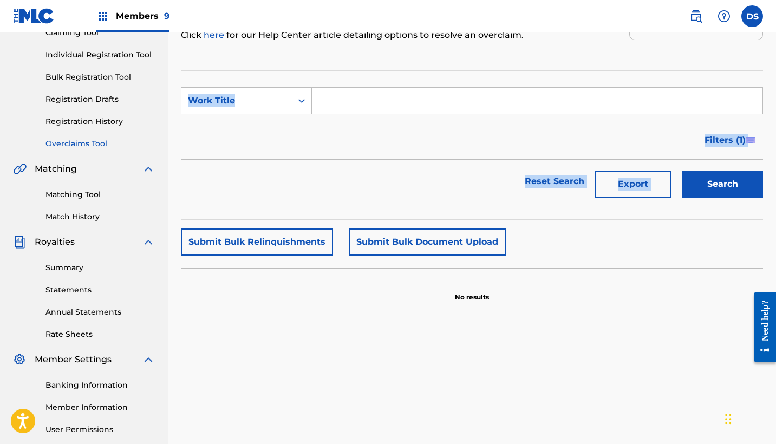
scroll to position [128, 0]
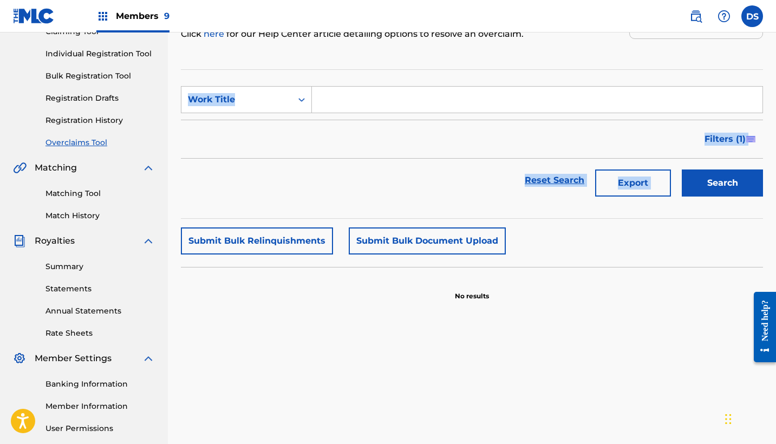
click at [62, 287] on link "Statements" at bounding box center [99, 288] width 109 height 11
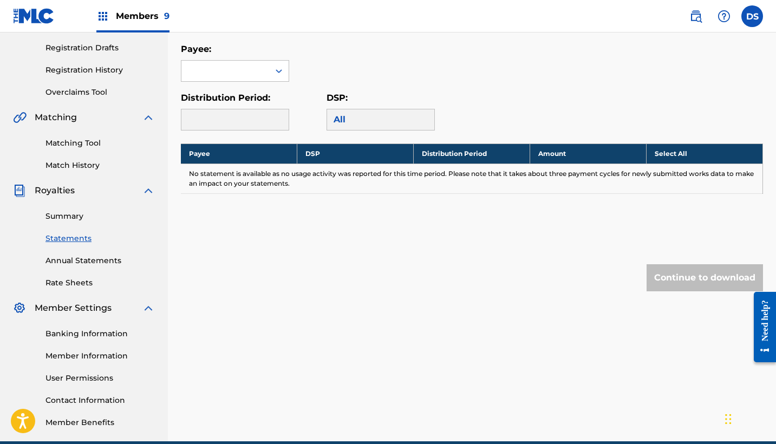
scroll to position [186, 0]
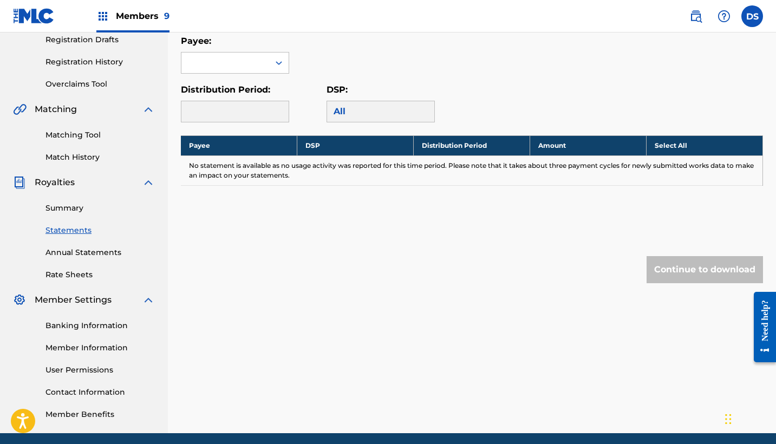
click at [71, 251] on link "Annual Statements" at bounding box center [99, 252] width 109 height 11
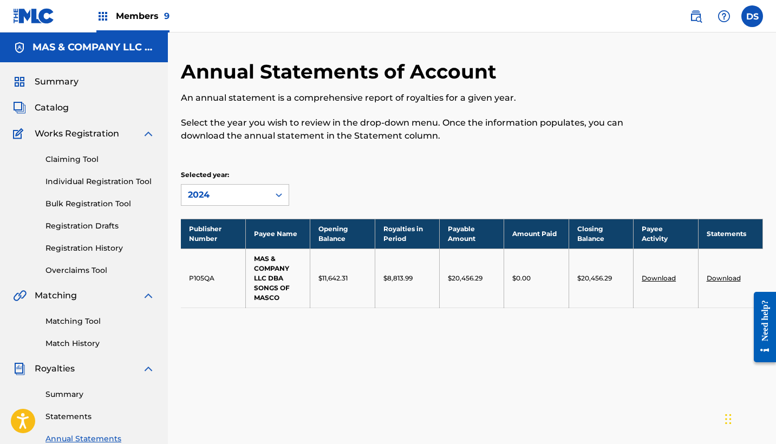
click at [63, 393] on link "Summary" at bounding box center [99, 394] width 109 height 11
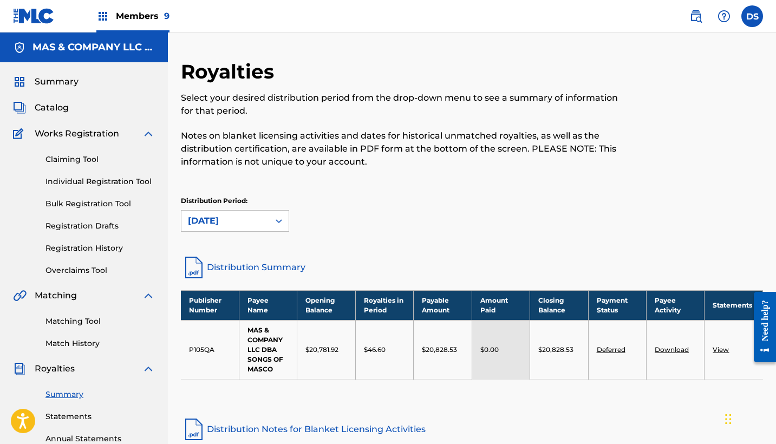
click at [49, 106] on span "Catalog" at bounding box center [52, 107] width 34 height 13
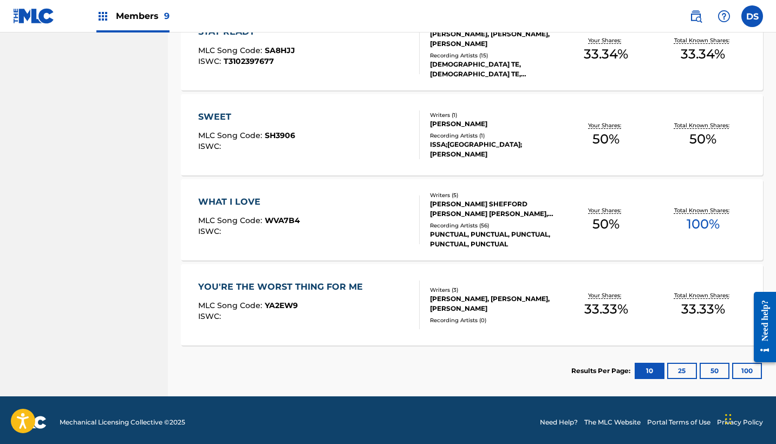
scroll to position [705, 0]
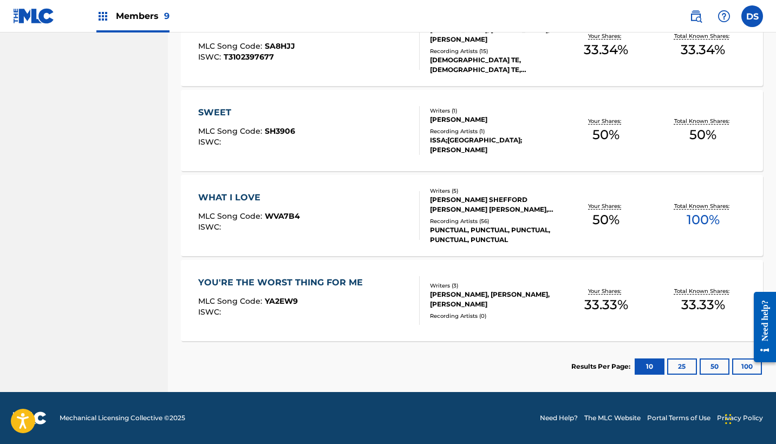
click at [680, 368] on button "25" at bounding box center [682, 366] width 30 height 16
click at [713, 365] on button "50" at bounding box center [714, 366] width 30 height 16
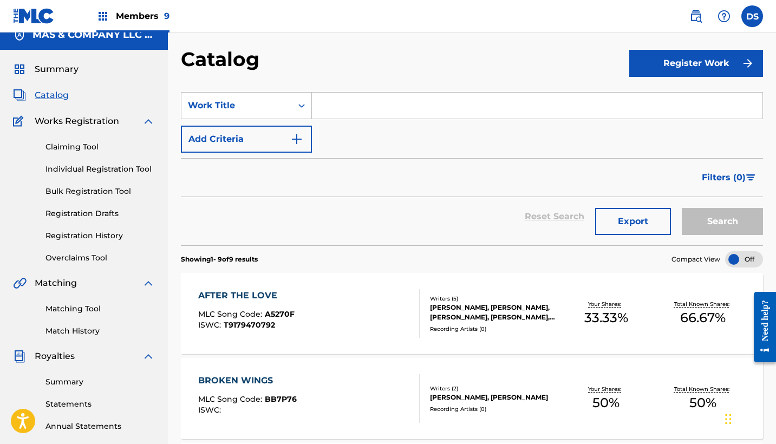
scroll to position [0, 0]
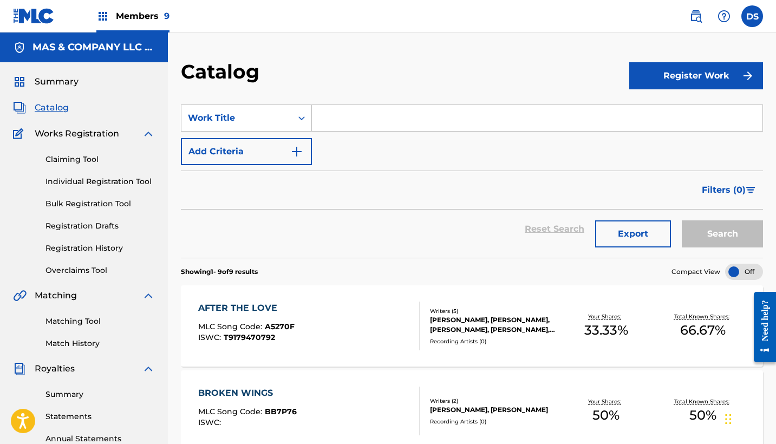
click at [102, 17] on img at bounding box center [102, 16] width 13 height 13
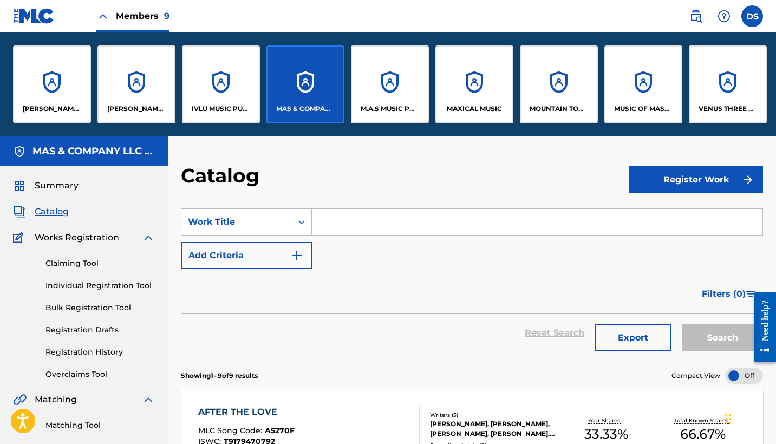
click at [390, 95] on div "M.A.S MUSIC PUBLISHING TOO" at bounding box center [390, 84] width 78 height 78
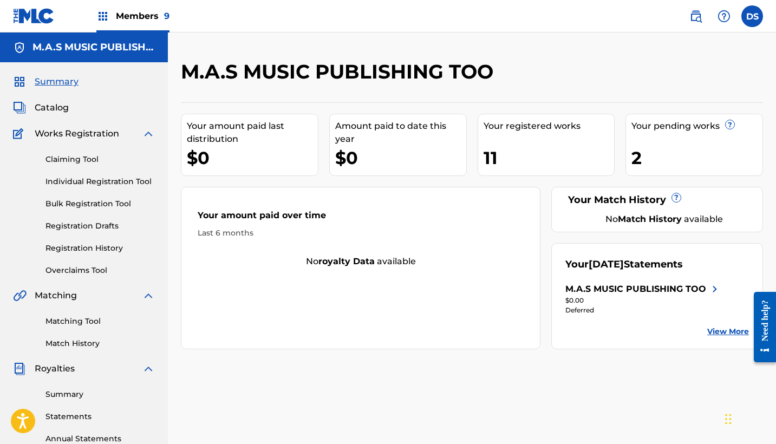
click at [63, 108] on span "Catalog" at bounding box center [52, 107] width 34 height 13
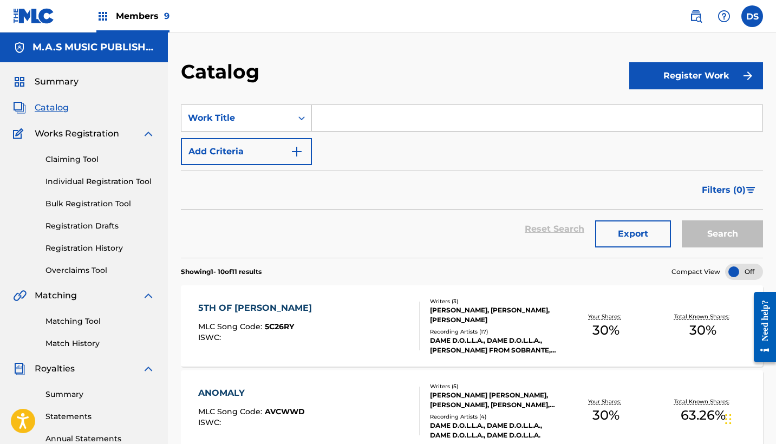
click at [67, 395] on link "Summary" at bounding box center [99, 394] width 109 height 11
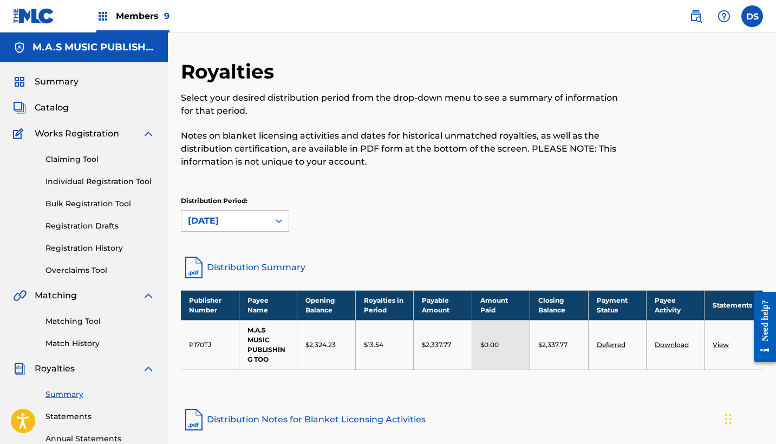
click at [60, 108] on span "Catalog" at bounding box center [52, 107] width 34 height 13
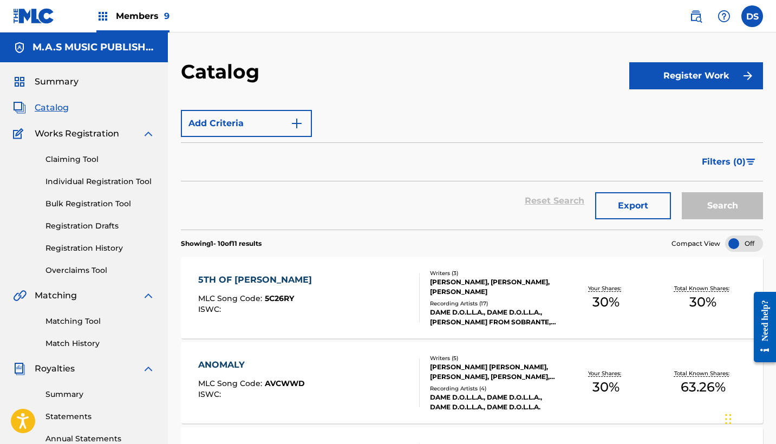
click at [60, 108] on span "Catalog" at bounding box center [52, 107] width 34 height 13
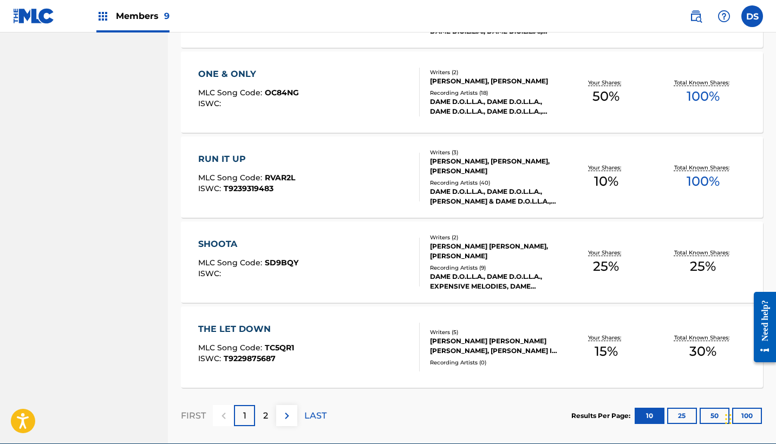
scroll to position [768, 0]
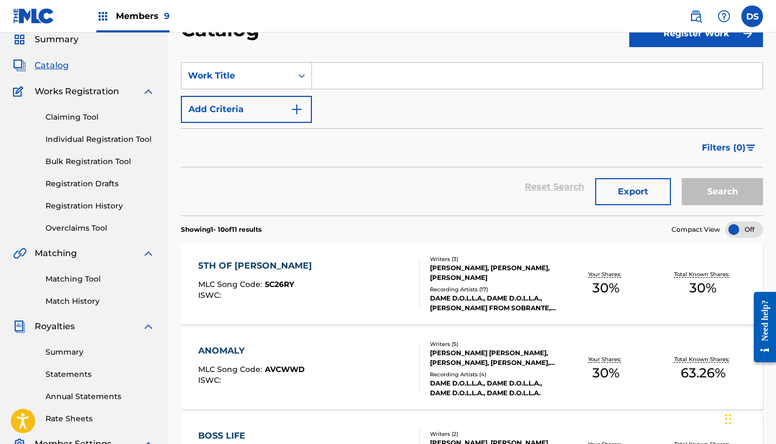
scroll to position [44, 0]
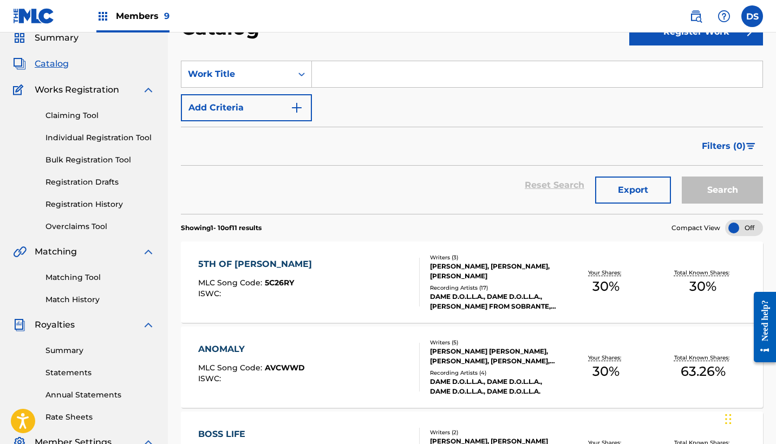
click at [104, 14] on img at bounding box center [102, 16] width 13 height 13
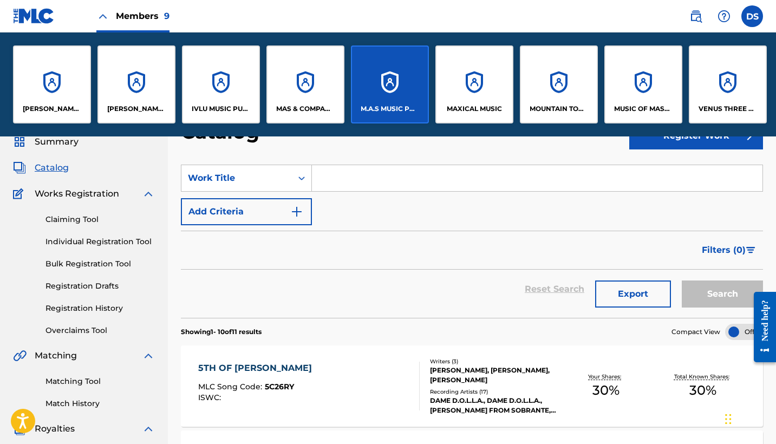
click at [104, 14] on img at bounding box center [102, 16] width 13 height 13
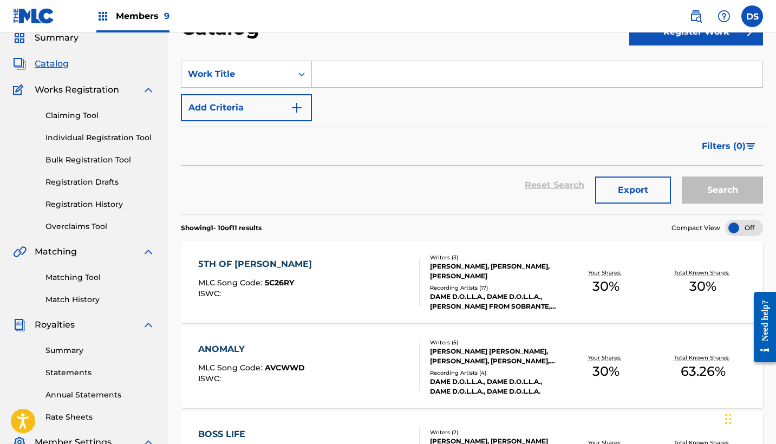
click at [104, 14] on img at bounding box center [102, 16] width 13 height 13
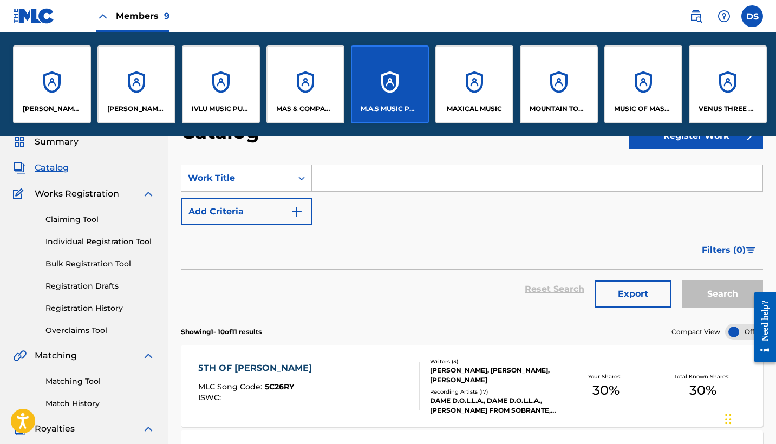
click at [303, 94] on div "MAS & COMPANY LLC DBA SONGS OF MASCO" at bounding box center [305, 84] width 78 height 78
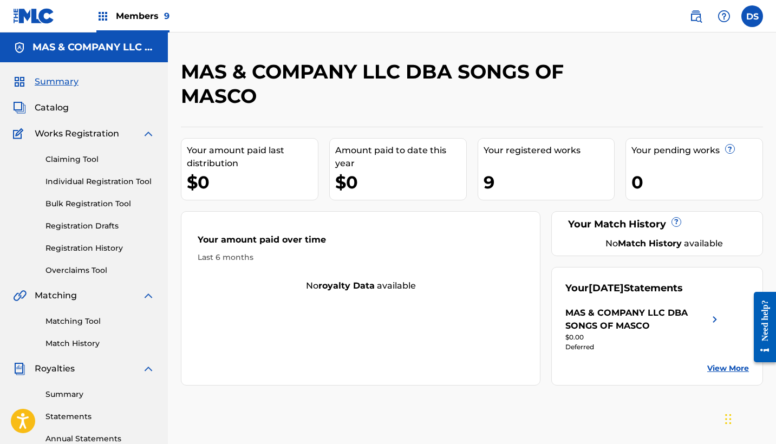
click at [69, 246] on link "Registration History" at bounding box center [99, 248] width 109 height 11
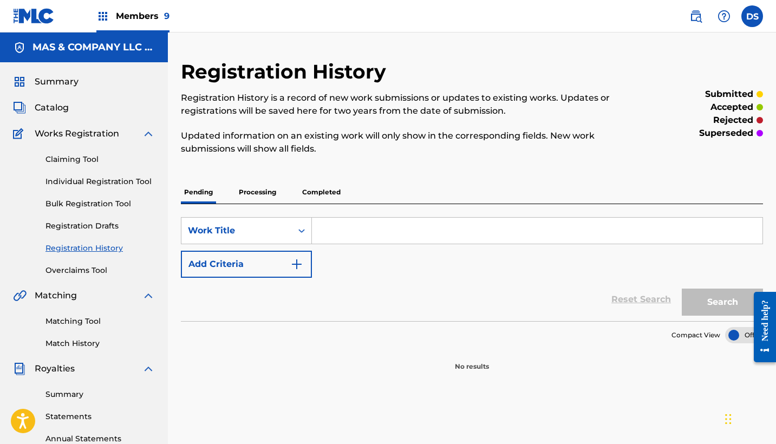
click at [64, 394] on link "Summary" at bounding box center [99, 394] width 109 height 11
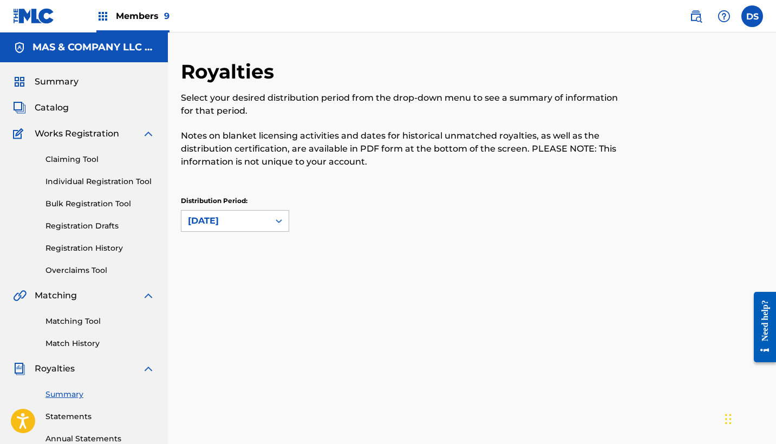
click at [64, 394] on link "Summary" at bounding box center [99, 394] width 109 height 11
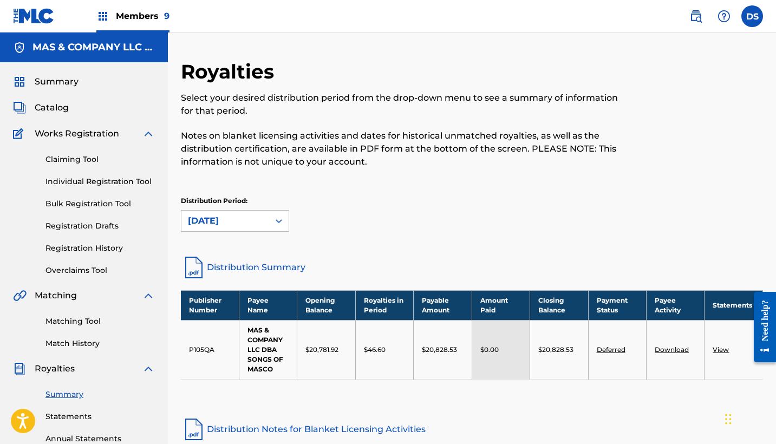
click at [57, 80] on span "Summary" at bounding box center [57, 81] width 44 height 13
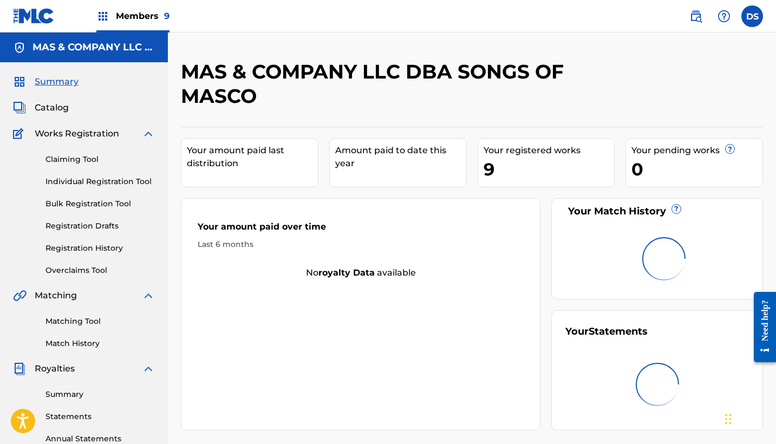
click at [57, 80] on span "Summary" at bounding box center [57, 81] width 44 height 13
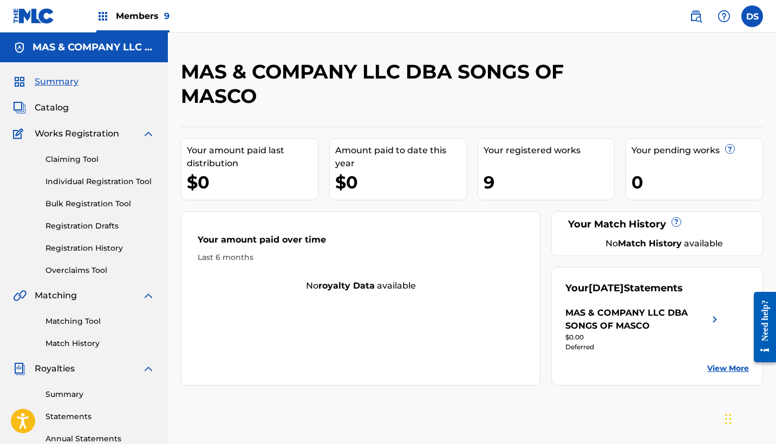
click at [42, 104] on span "Catalog" at bounding box center [52, 107] width 34 height 13
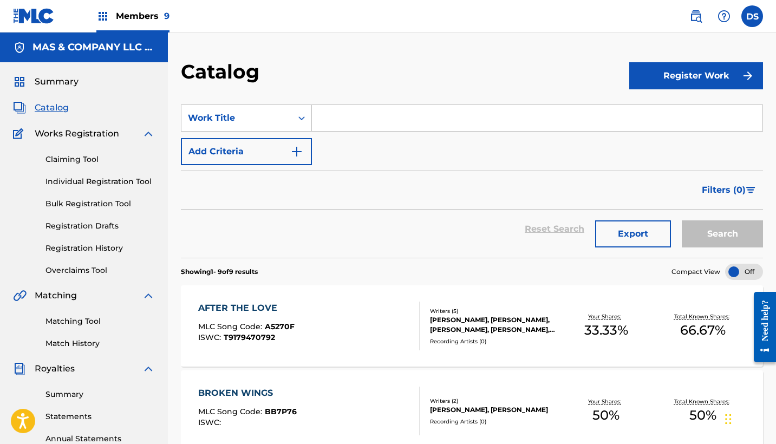
click at [246, 307] on div "AFTER THE LOVE" at bounding box center [246, 308] width 96 height 13
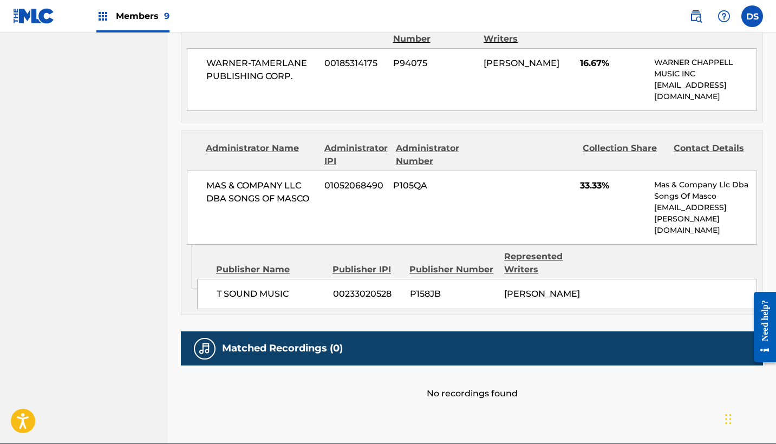
scroll to position [811, 0]
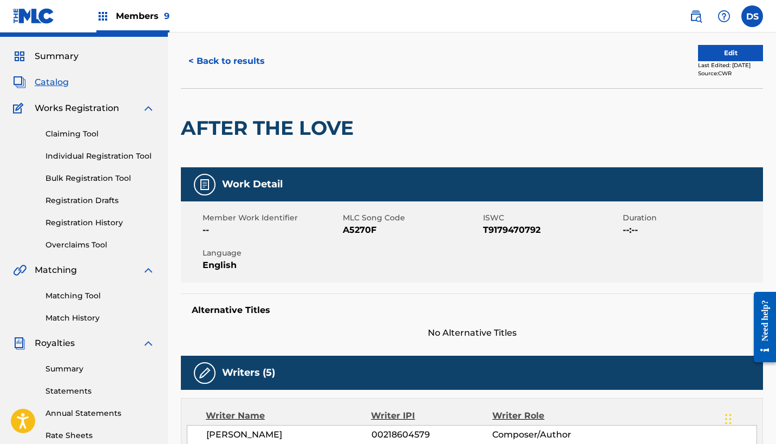
scroll to position [0, 0]
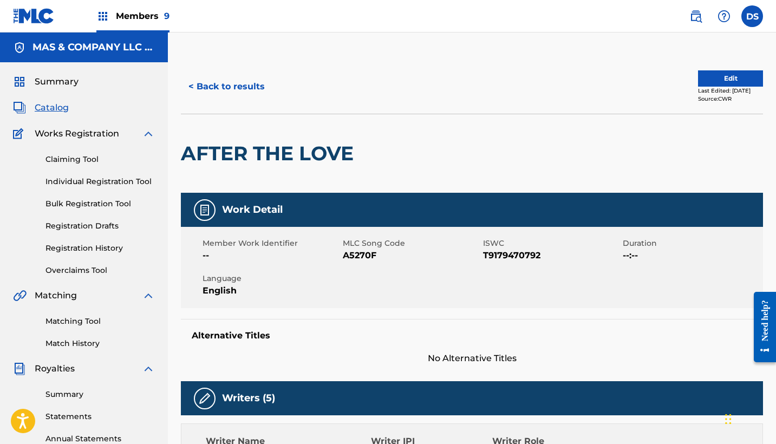
click at [53, 106] on span "Catalog" at bounding box center [52, 107] width 34 height 13
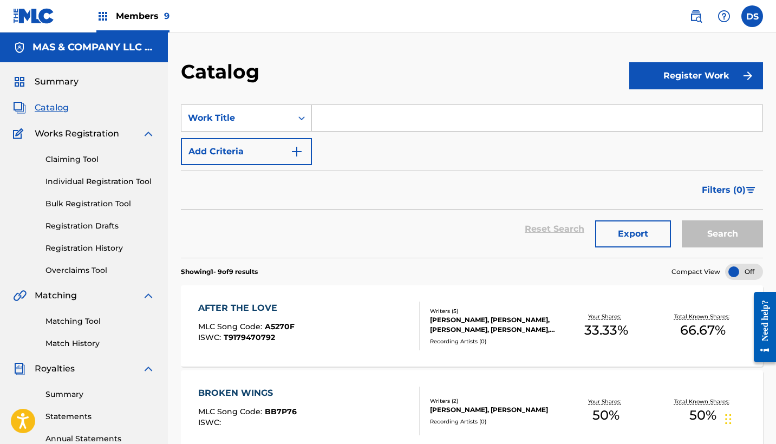
click at [58, 106] on span "Catalog" at bounding box center [52, 107] width 34 height 13
click at [57, 82] on span "Summary" at bounding box center [57, 81] width 44 height 13
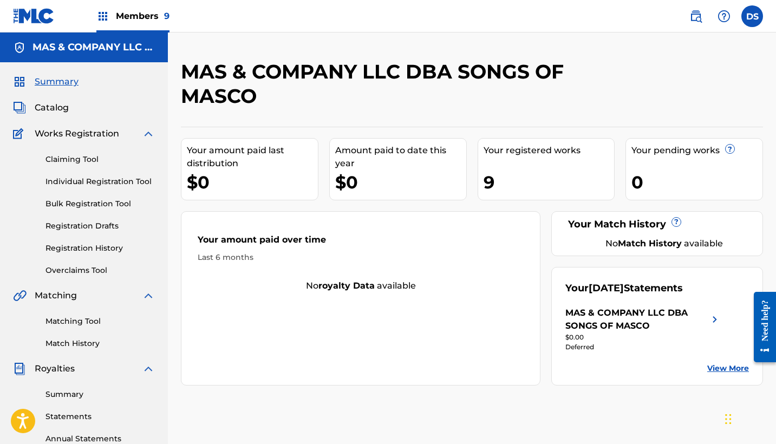
click at [106, 17] on img at bounding box center [102, 16] width 13 height 13
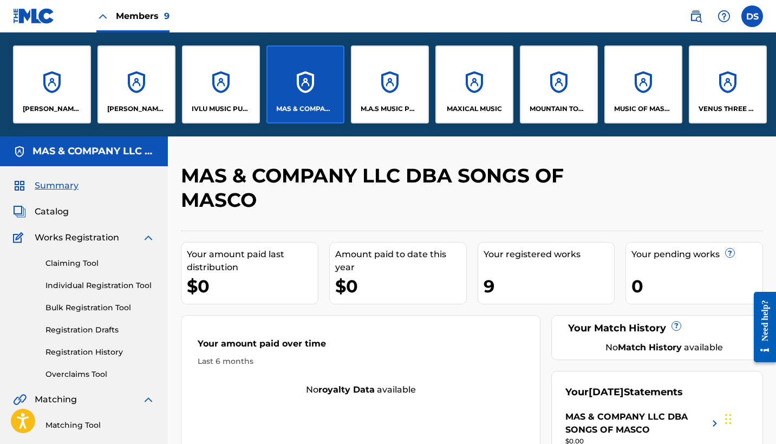
click at [559, 85] on div "MOUNTAIN TOP ENTERTAINMENT GROUP LLC" at bounding box center [559, 84] width 78 height 78
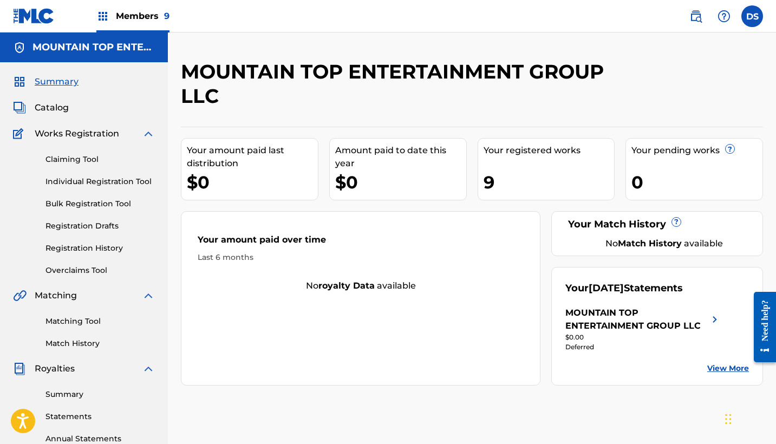
click at [48, 105] on span "Catalog" at bounding box center [52, 107] width 34 height 13
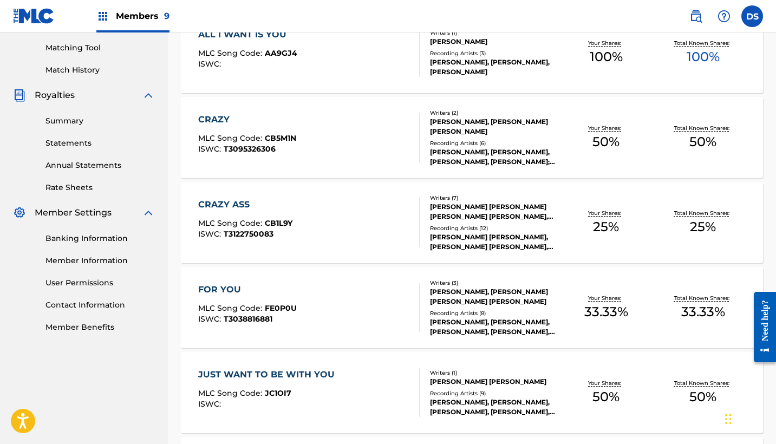
scroll to position [299, 0]
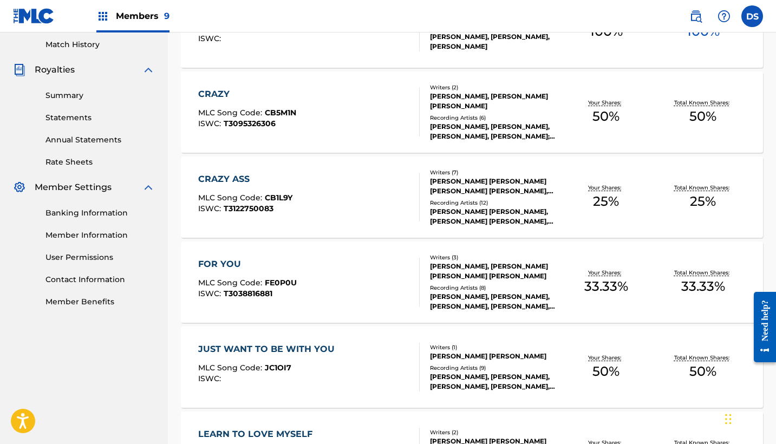
click at [68, 95] on link "Summary" at bounding box center [99, 95] width 109 height 11
click at [68, 95] on div "Summary Catalog Works Registration Claiming Tool Individual Registration Tool B…" at bounding box center [84, 41] width 168 height 557
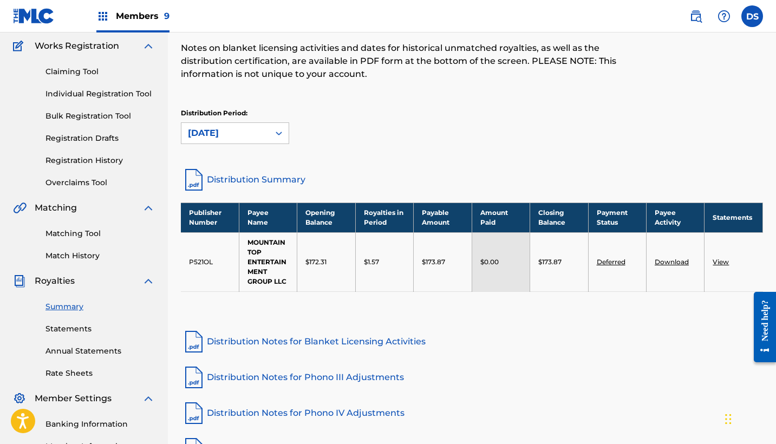
scroll to position [136, 0]
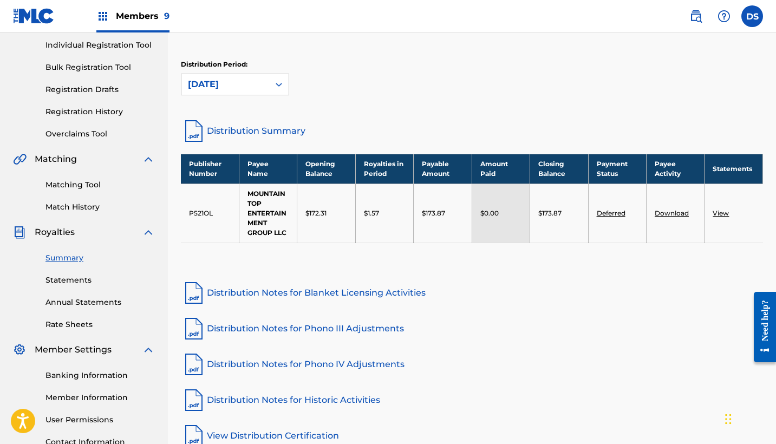
click at [68, 374] on link "Banking Information" at bounding box center [99, 375] width 109 height 11
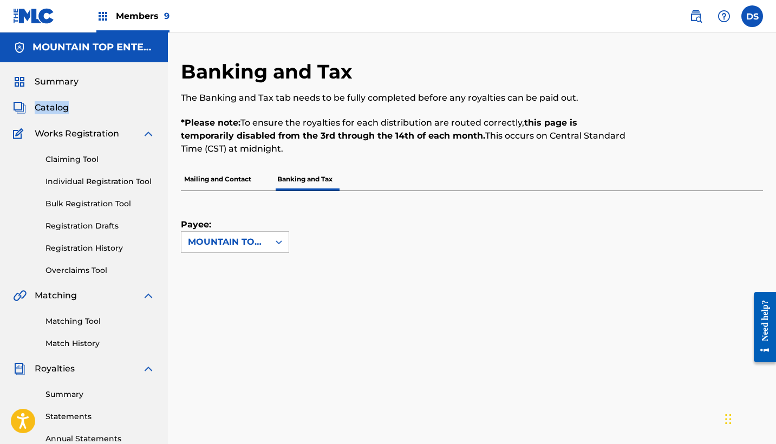
scroll to position [9, 0]
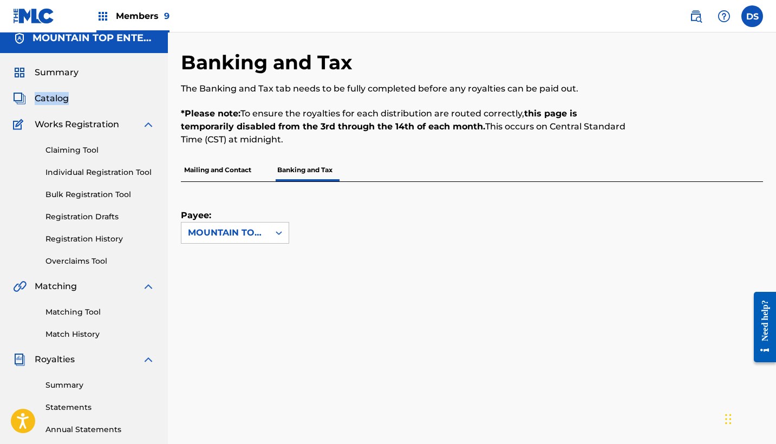
click at [106, 14] on img at bounding box center [102, 16] width 13 height 13
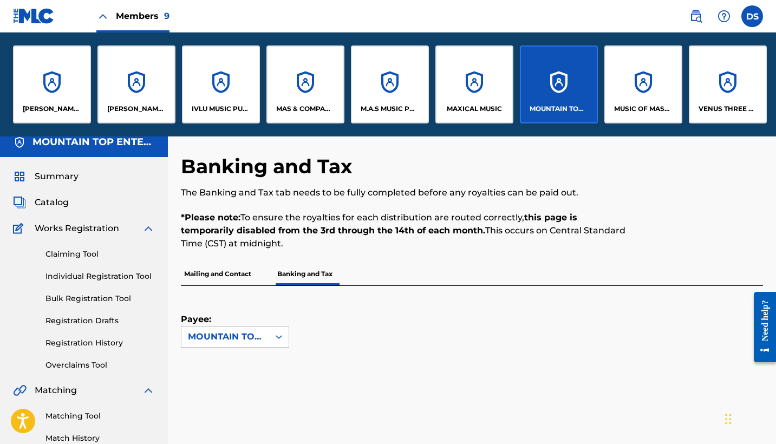
scroll to position [0, 4]
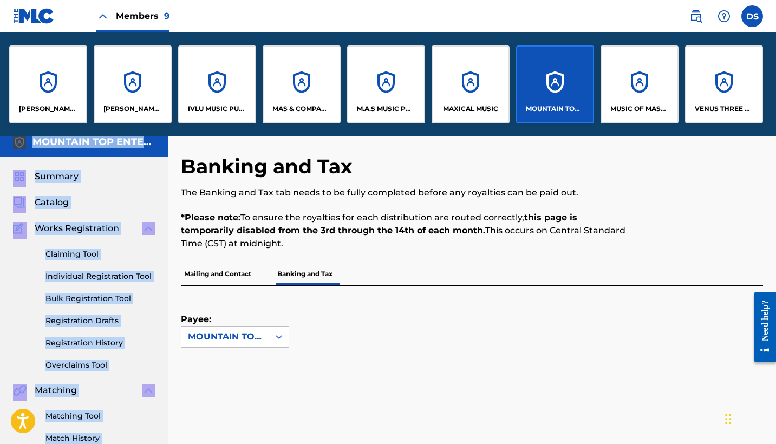
drag, startPoint x: 775, startPoint y: 121, endPoint x: 777, endPoint y: 131, distance: 10.0
click at [775, 131] on html "Accessibility Screen-Reader Guide, Feedback, and Issue Reporting | New window C…" at bounding box center [388, 213] width 776 height 444
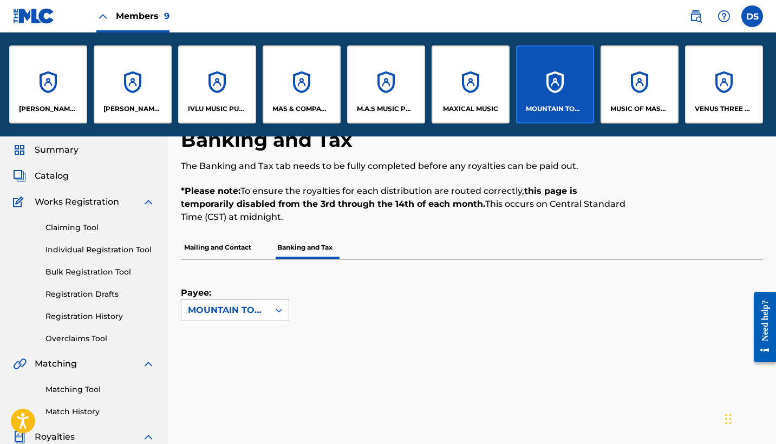
click at [745, 169] on div at bounding box center [696, 182] width 134 height 108
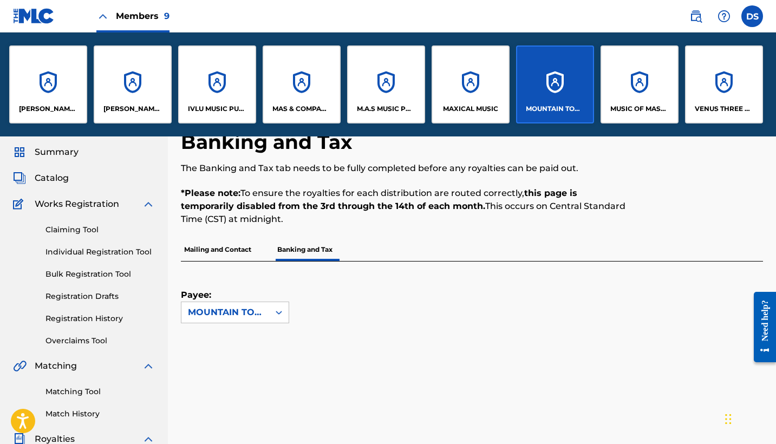
scroll to position [22, 0]
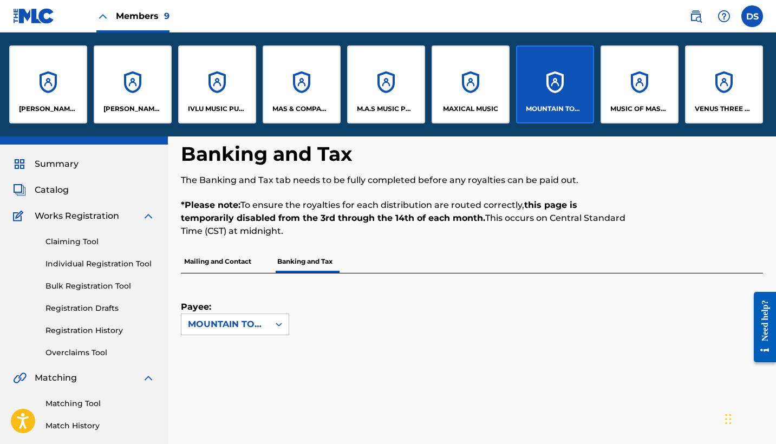
click at [299, 100] on div "MAS & COMPANY LLC DBA SONGS OF MASCO" at bounding box center [302, 84] width 78 height 78
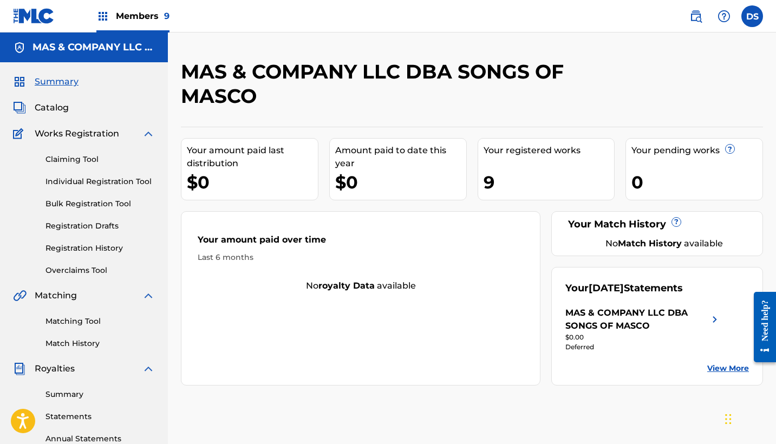
click at [55, 108] on span "Catalog" at bounding box center [52, 107] width 34 height 13
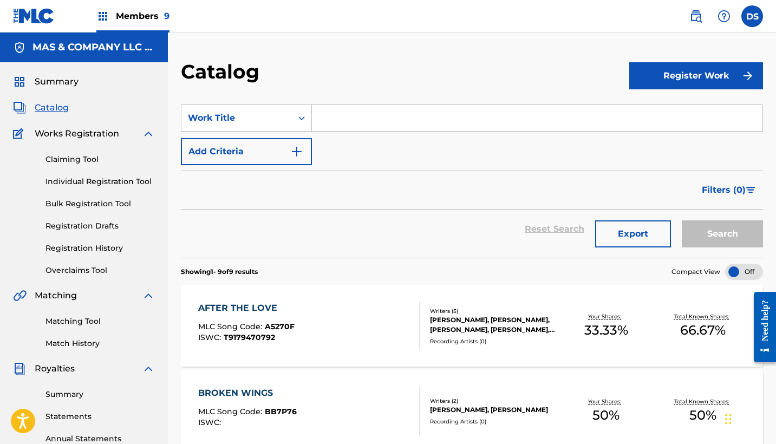
click at [53, 107] on span "Catalog" at bounding box center [52, 107] width 34 height 13
click at [57, 78] on span "Summary" at bounding box center [57, 81] width 44 height 13
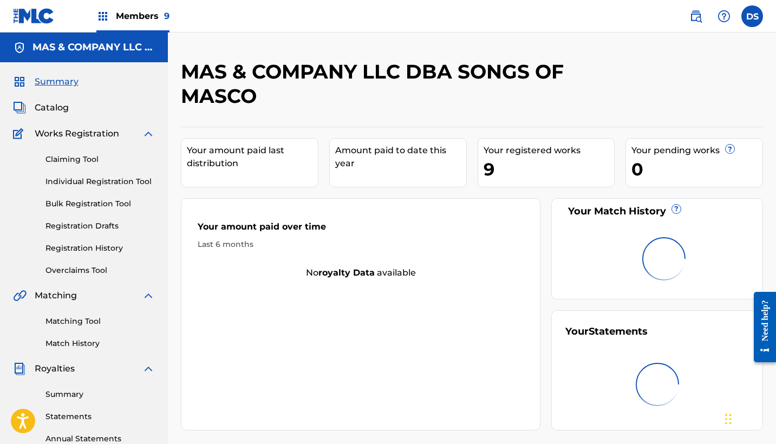
click at [57, 78] on span "Summary" at bounding box center [57, 81] width 44 height 13
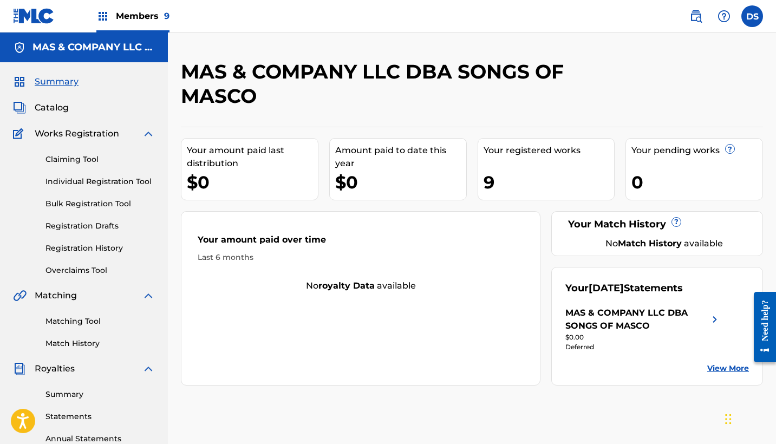
click at [102, 16] on img at bounding box center [102, 16] width 13 height 13
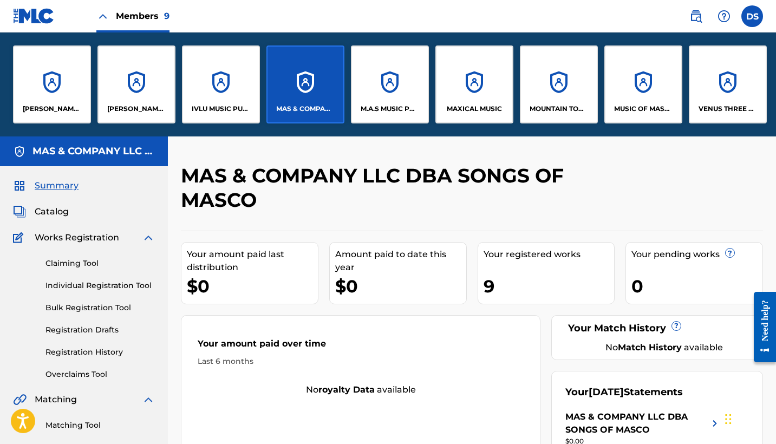
click at [381, 90] on div "M.A.S MUSIC PUBLISHING TOO" at bounding box center [390, 84] width 78 height 78
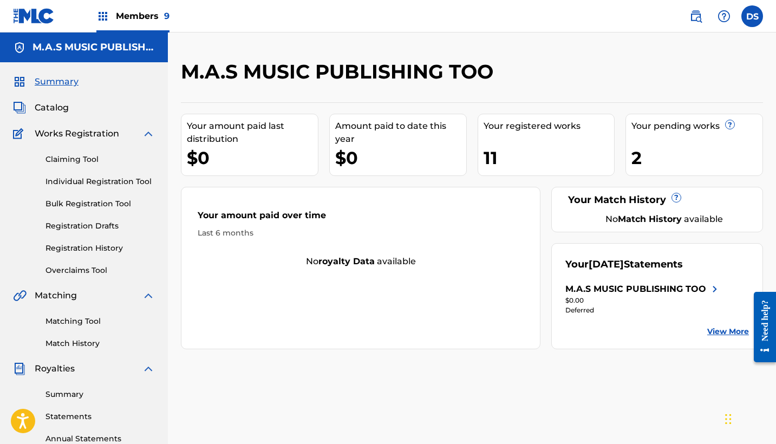
click at [51, 104] on span "Catalog" at bounding box center [52, 107] width 34 height 13
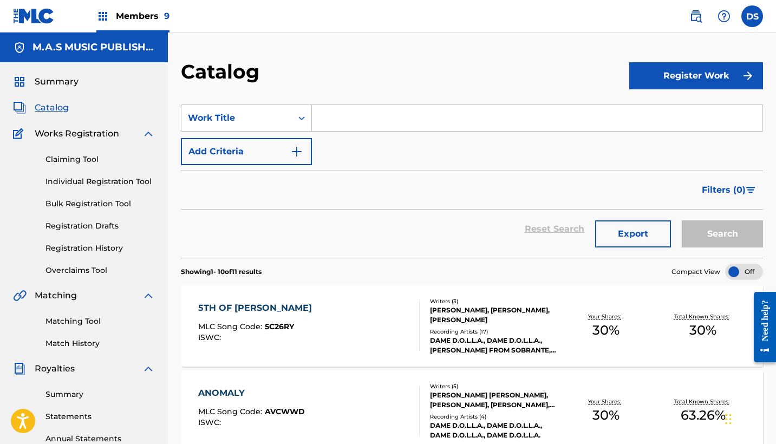
click at [104, 18] on img at bounding box center [102, 16] width 13 height 13
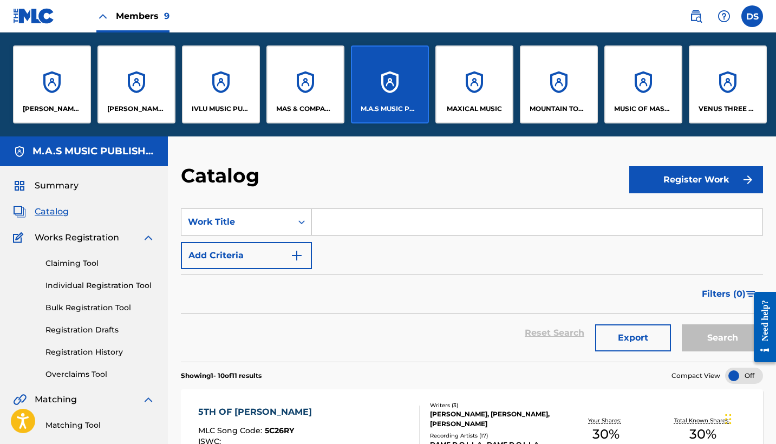
click at [466, 96] on div "MAXICAL MUSIC" at bounding box center [474, 84] width 78 height 78
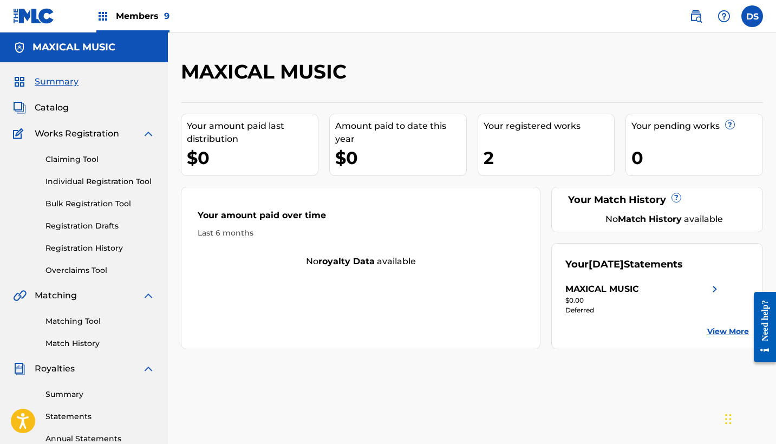
click at [69, 395] on link "Summary" at bounding box center [99, 394] width 109 height 11
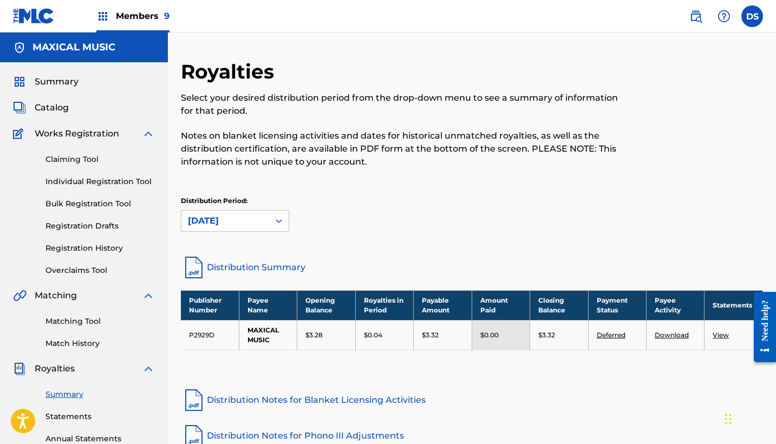
click at [58, 81] on span "Summary" at bounding box center [57, 81] width 44 height 13
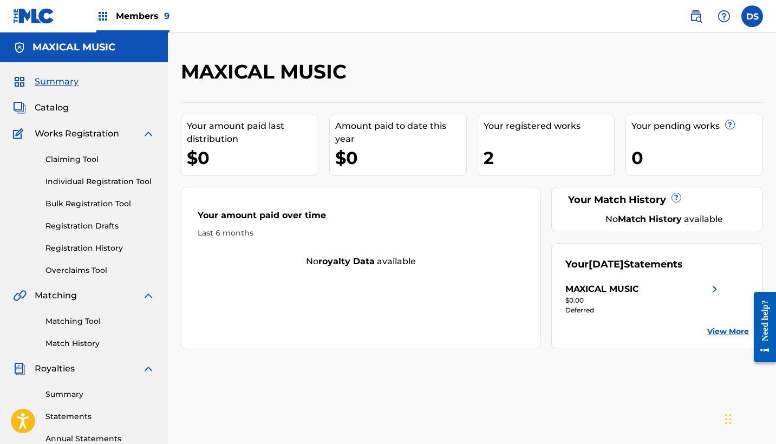
click at [100, 17] on img at bounding box center [102, 16] width 13 height 13
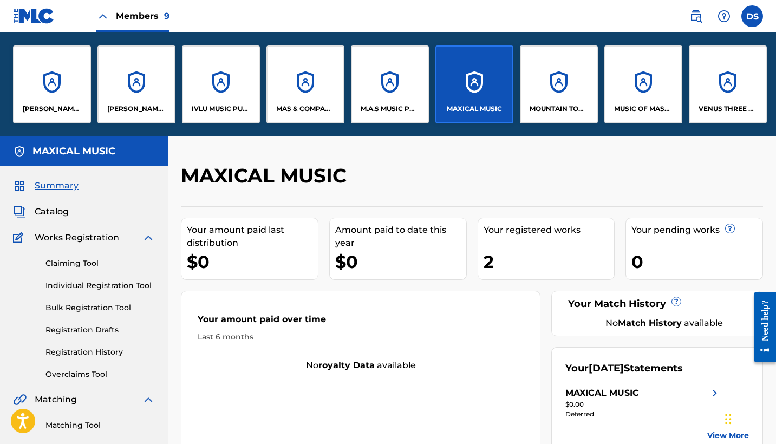
click at [648, 88] on div "MUSIC OF MASCO" at bounding box center [643, 84] width 78 height 78
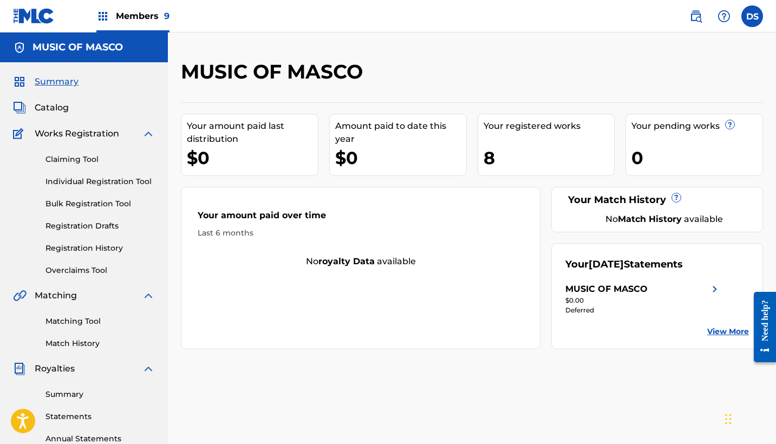
click at [55, 103] on span "Catalog" at bounding box center [52, 107] width 34 height 13
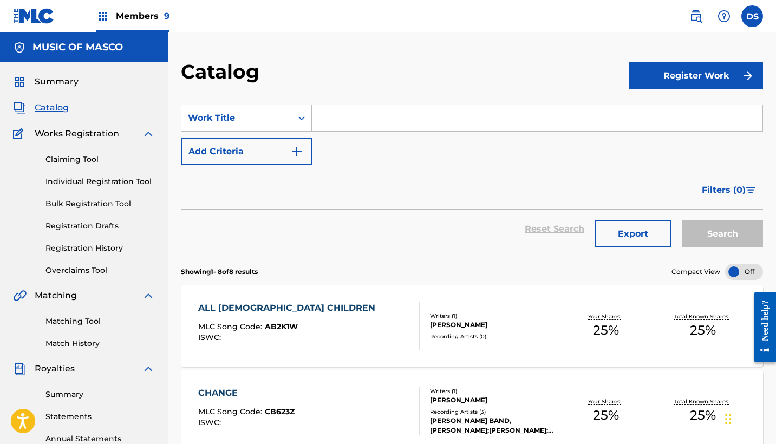
click at [59, 130] on span "Works Registration" at bounding box center [77, 133] width 84 height 13
click at [64, 157] on link "Claiming Tool" at bounding box center [99, 159] width 109 height 11
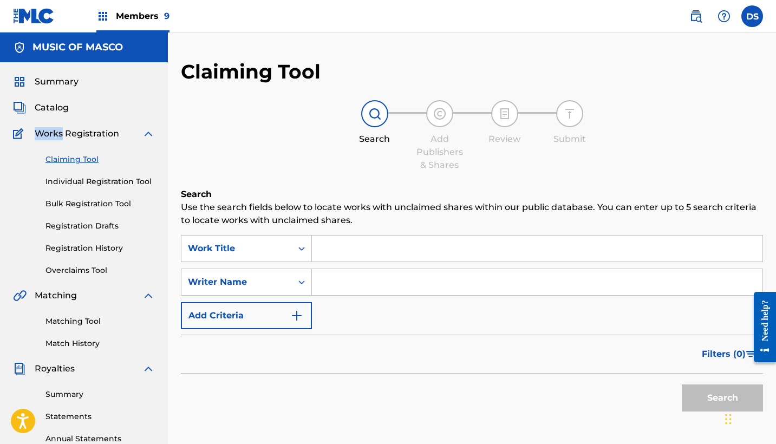
click at [54, 104] on span "Catalog" at bounding box center [52, 107] width 34 height 13
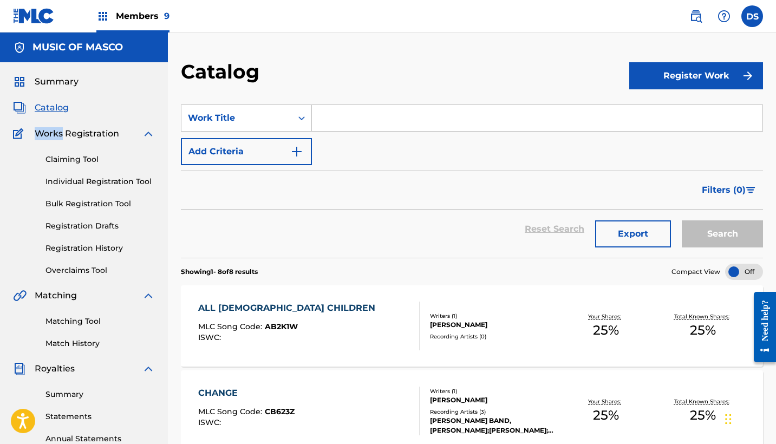
click at [49, 84] on span "Summary" at bounding box center [57, 81] width 44 height 13
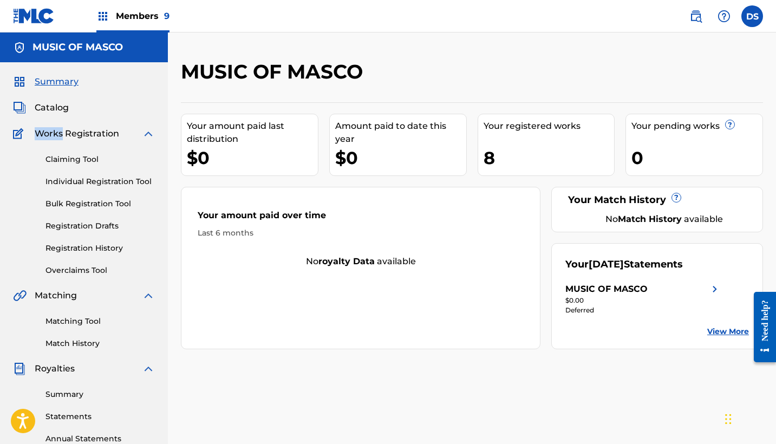
click at [58, 391] on link "Summary" at bounding box center [99, 394] width 109 height 11
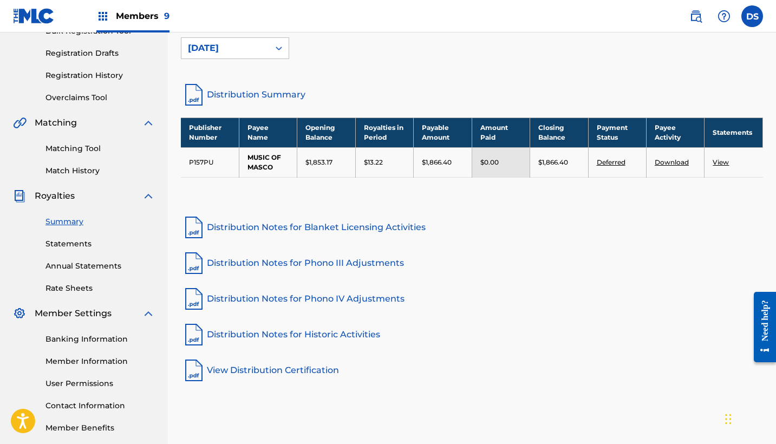
scroll to position [181, 0]
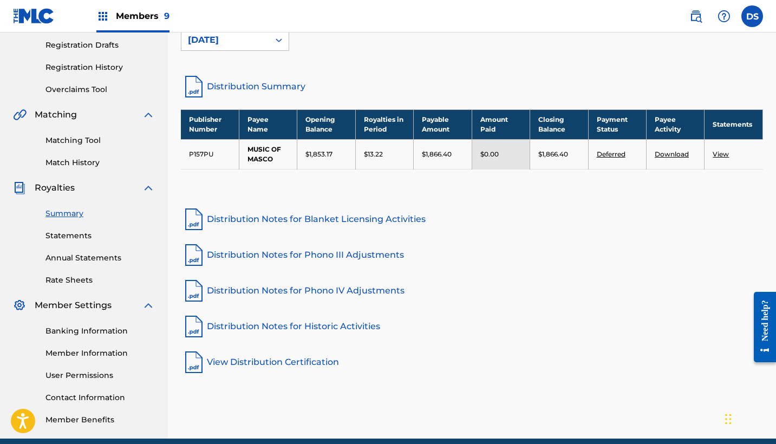
click at [66, 329] on link "Banking Information" at bounding box center [99, 330] width 109 height 11
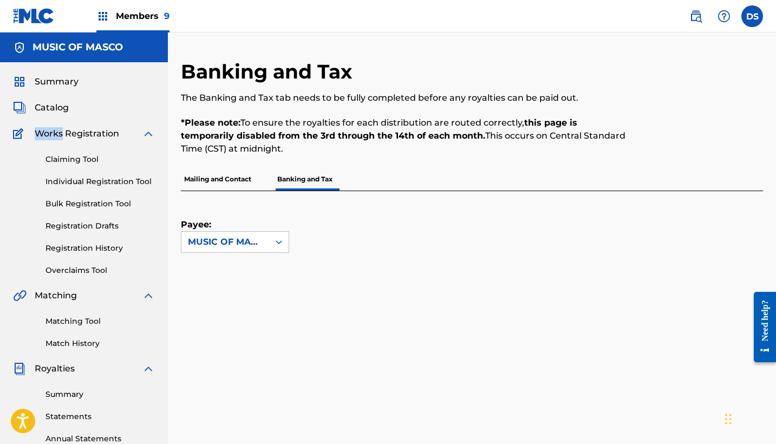
click at [101, 17] on img at bounding box center [102, 16] width 13 height 13
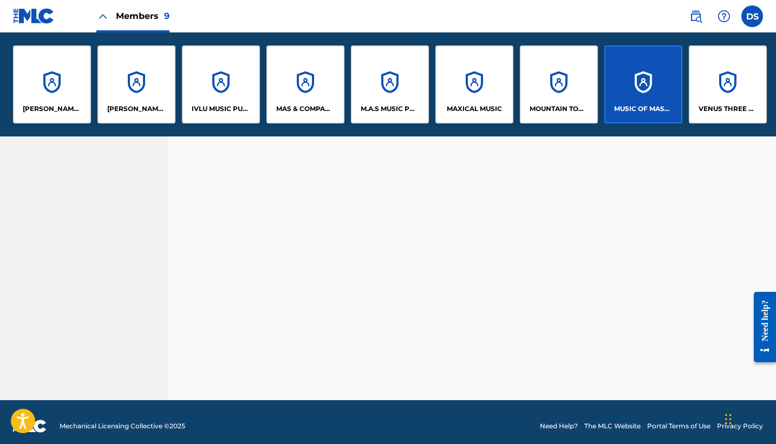
scroll to position [673, 0]
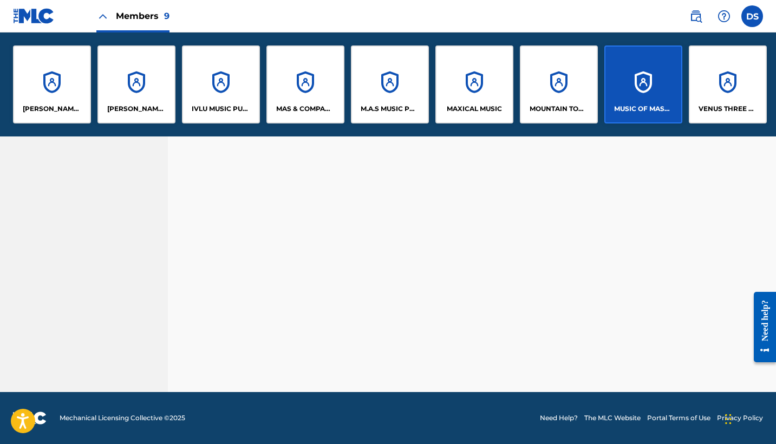
click at [760, 341] on div "Need help?" at bounding box center [764, 319] width 15 height 41
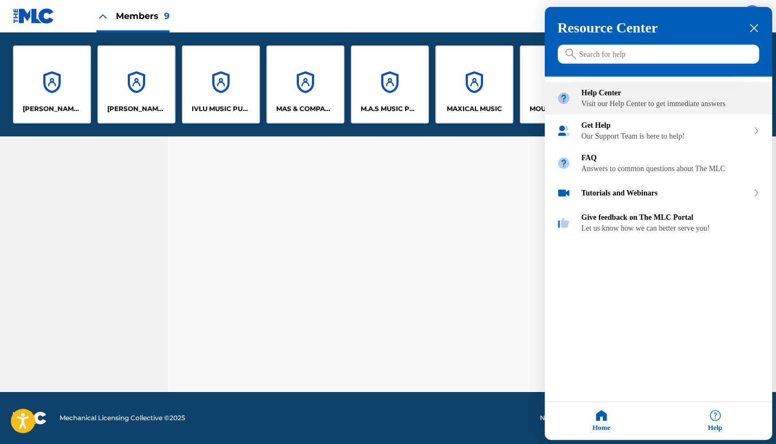
click at [613, 97] on div "Help Center" at bounding box center [670, 93] width 179 height 9
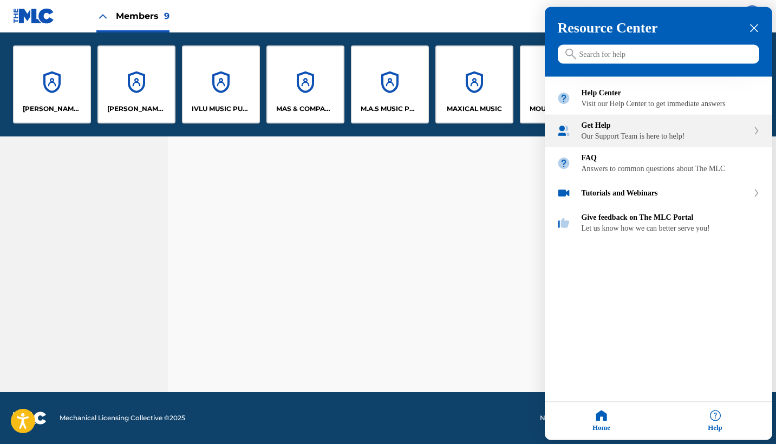
click at [620, 141] on div "Get Help Our Support Team is here to help!" at bounding box center [664, 130] width 167 height 19
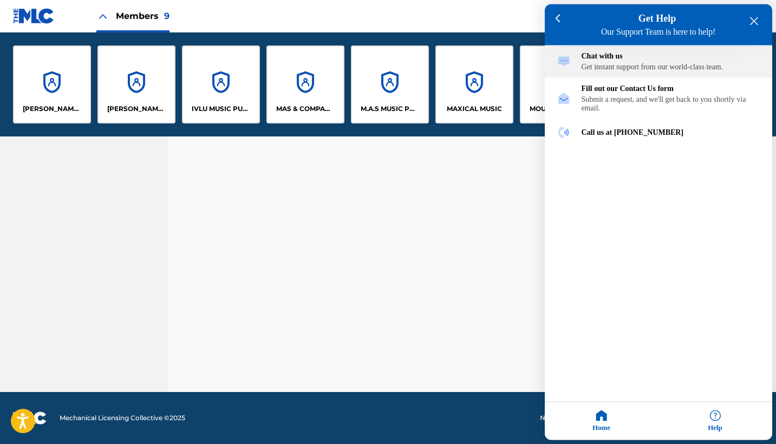
click at [608, 56] on div "Chat with us" at bounding box center [670, 56] width 179 height 9
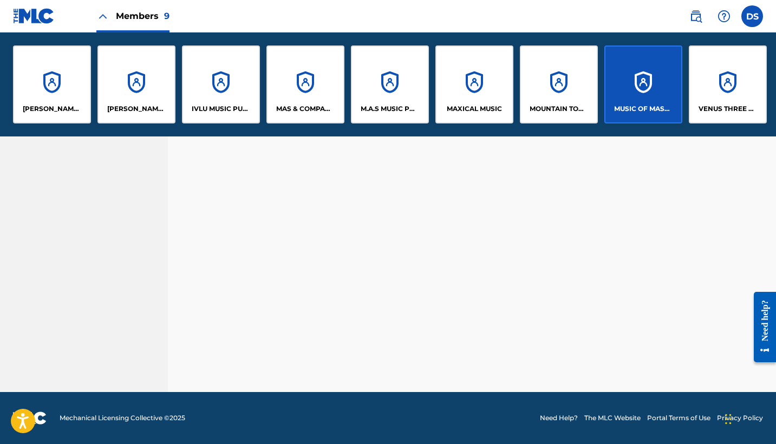
click at [608, 55] on div "MUSIC OF MASCO" at bounding box center [643, 84] width 78 height 78
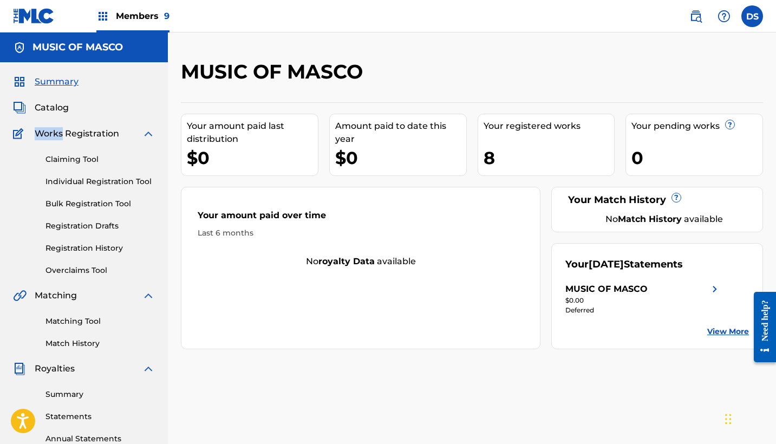
click at [104, 11] on img at bounding box center [102, 16] width 13 height 13
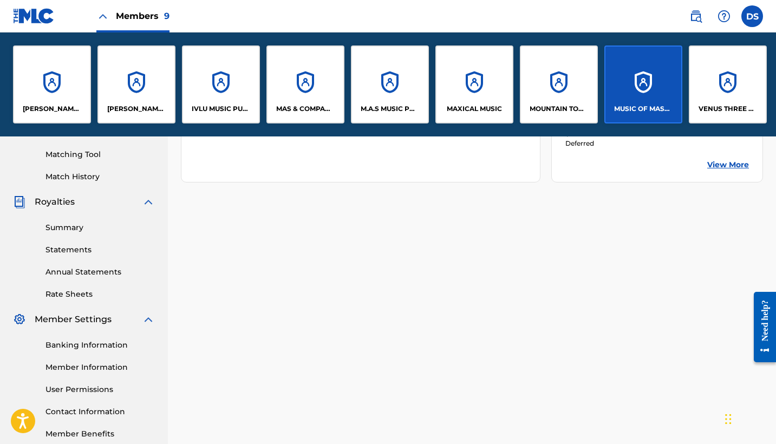
scroll to position [331, 0]
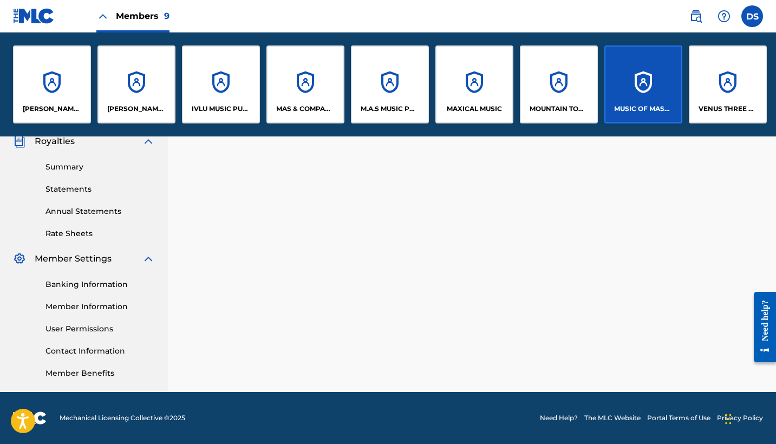
click at [723, 86] on div "VENUS THREE MUSIC" at bounding box center [728, 84] width 78 height 78
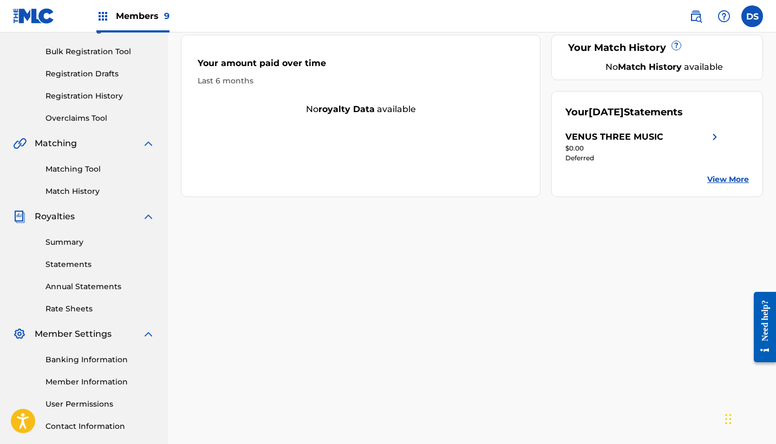
scroll to position [158, 0]
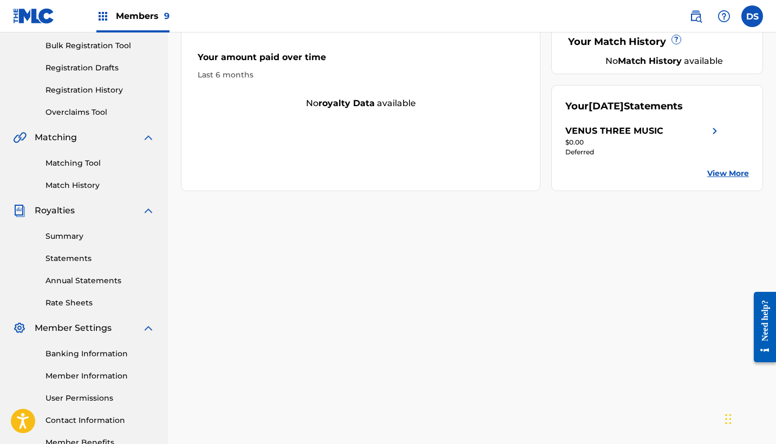
click at [767, 331] on div "Need help?" at bounding box center [764, 319] width 15 height 41
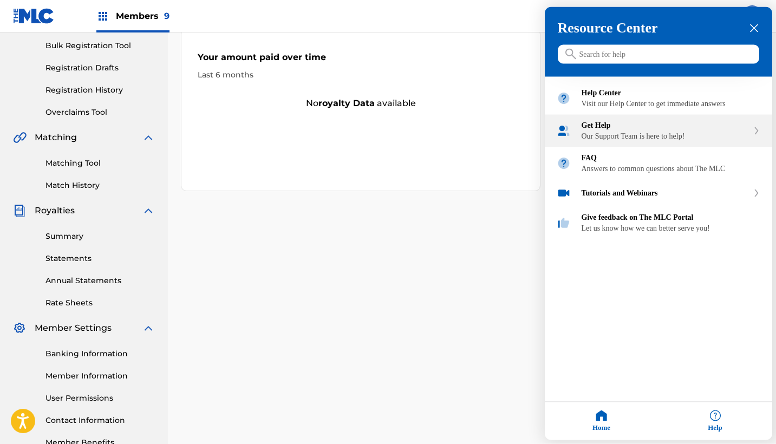
click at [610, 141] on div "Get Help Our Support Team is here to help!" at bounding box center [664, 130] width 167 height 19
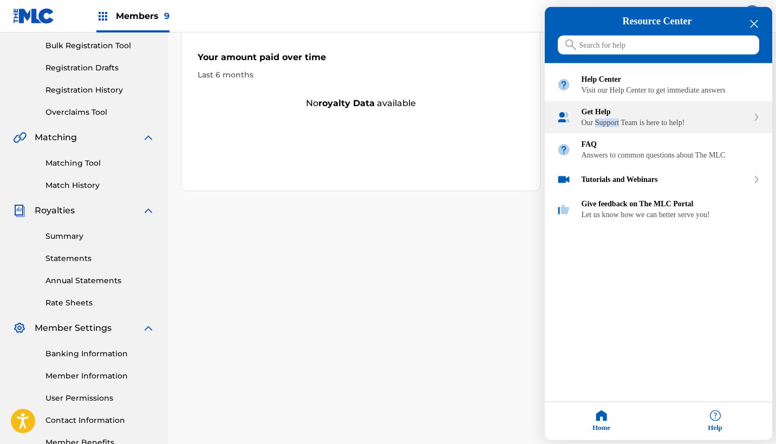
click at [610, 145] on div "Help Center Visit our Help Center to get immediate answers Get Help Our Support…" at bounding box center [658, 144] width 227 height 162
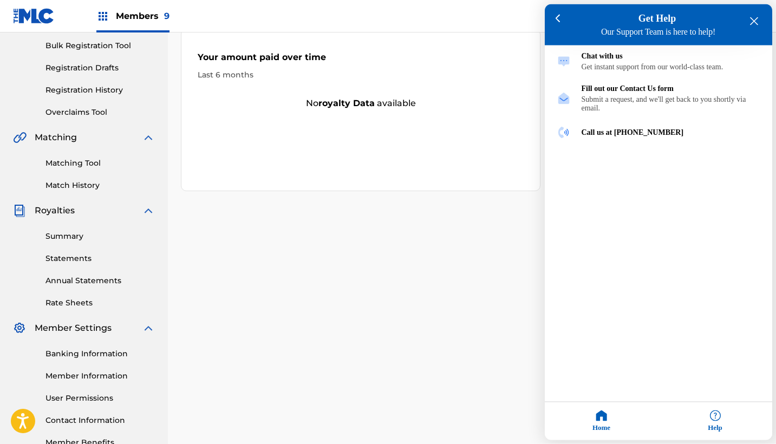
click at [102, 18] on div at bounding box center [388, 222] width 776 height 444
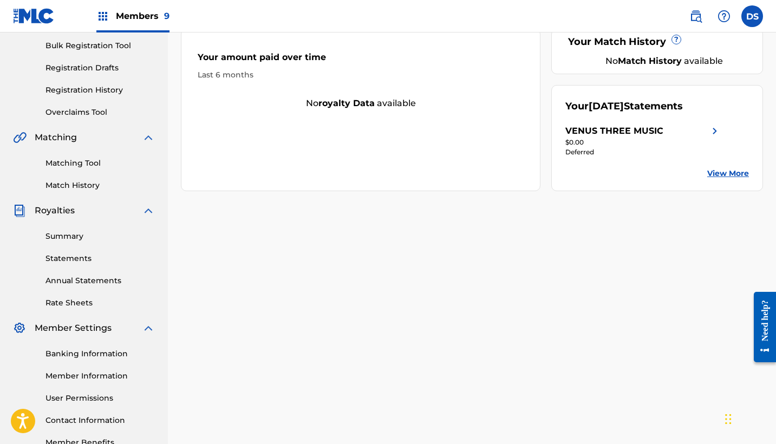
click at [102, 18] on img at bounding box center [102, 16] width 13 height 13
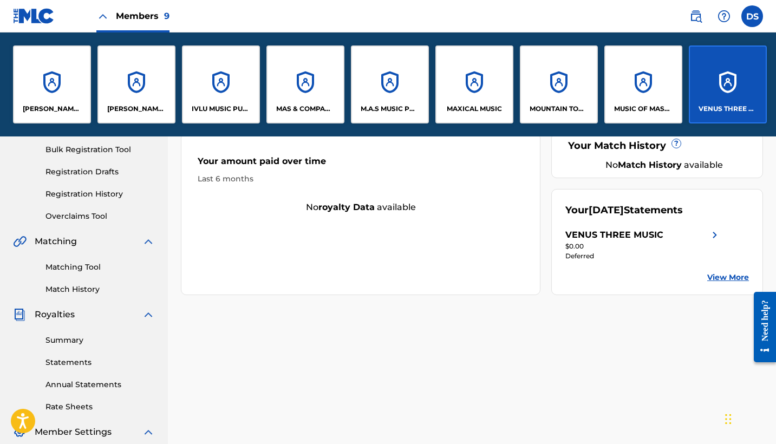
click at [60, 84] on div "[PERSON_NAME] ENTERTAINMENT, LLC" at bounding box center [52, 84] width 78 height 78
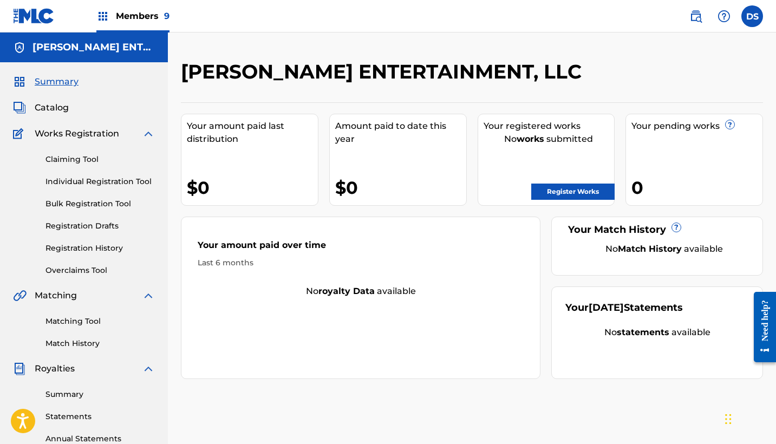
click at [54, 107] on span "Catalog" at bounding box center [52, 107] width 34 height 13
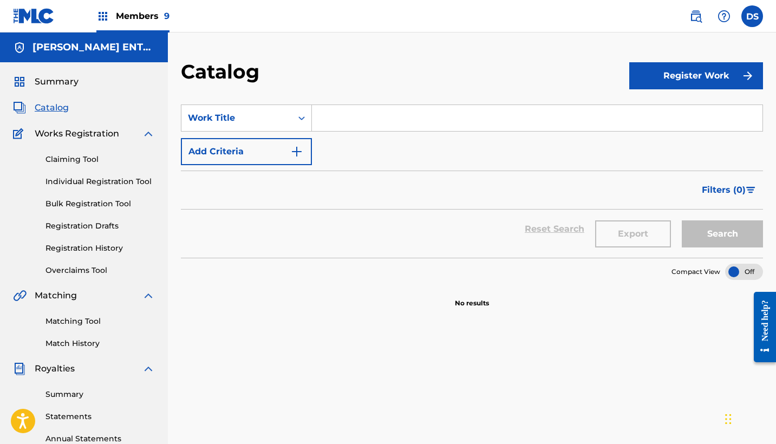
click at [104, 16] on img at bounding box center [102, 16] width 13 height 13
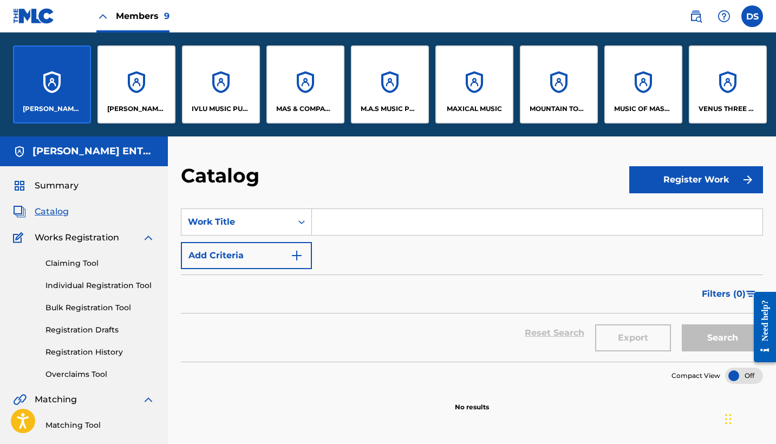
click at [122, 81] on div "[PERSON_NAME] [PERSON_NAME] PUBLISHING" at bounding box center [136, 84] width 78 height 78
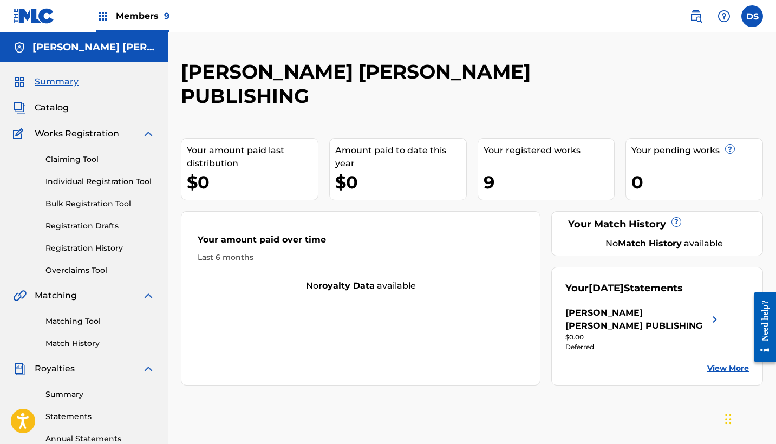
click at [63, 108] on span "Catalog" at bounding box center [52, 107] width 34 height 13
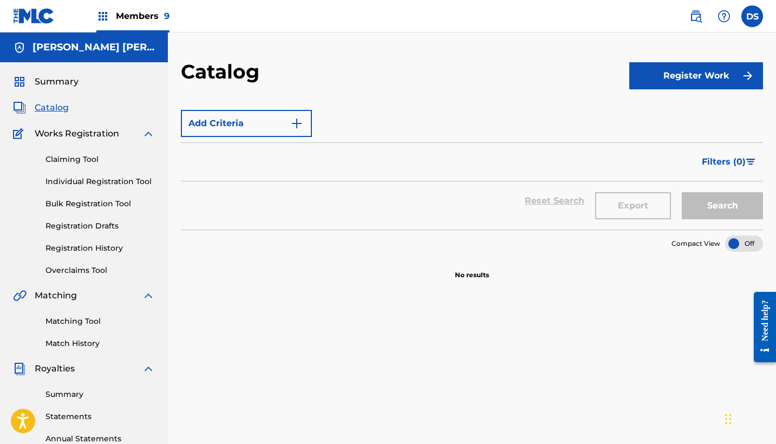
click at [63, 108] on span "Catalog" at bounding box center [52, 107] width 34 height 13
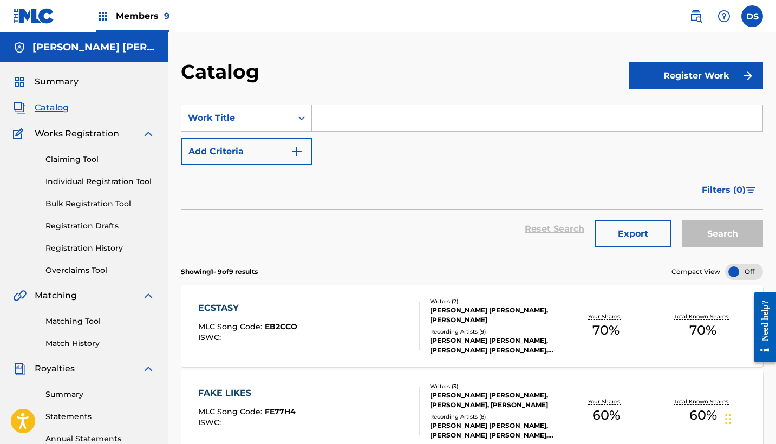
scroll to position [34, 0]
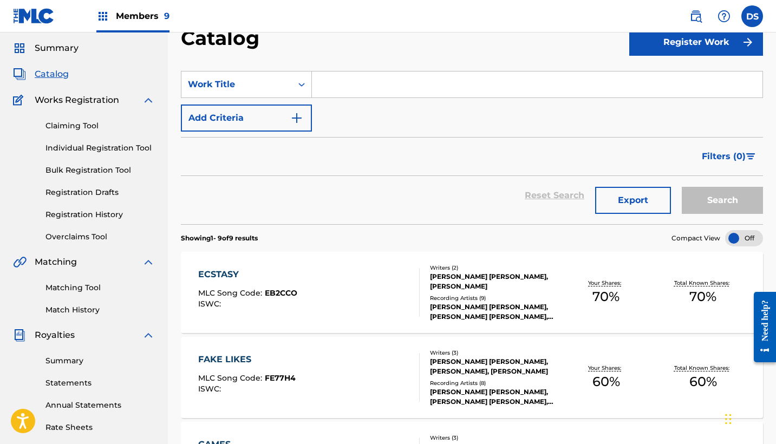
click at [219, 273] on div "ECSTASY" at bounding box center [247, 274] width 99 height 13
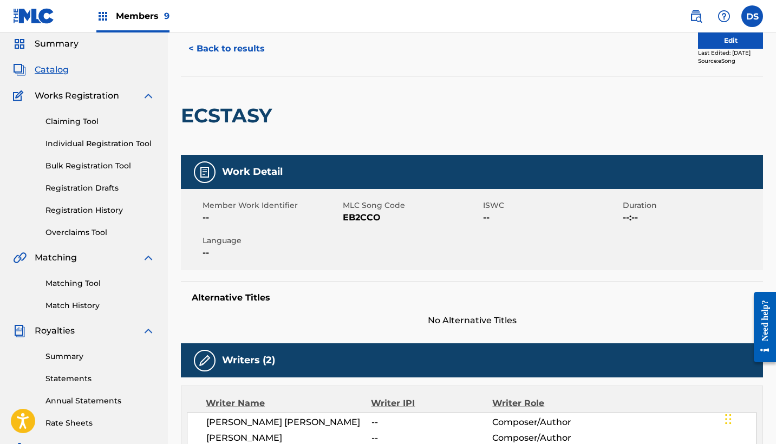
scroll to position [23, 0]
